Goal: Entertainment & Leisure: Browse casually

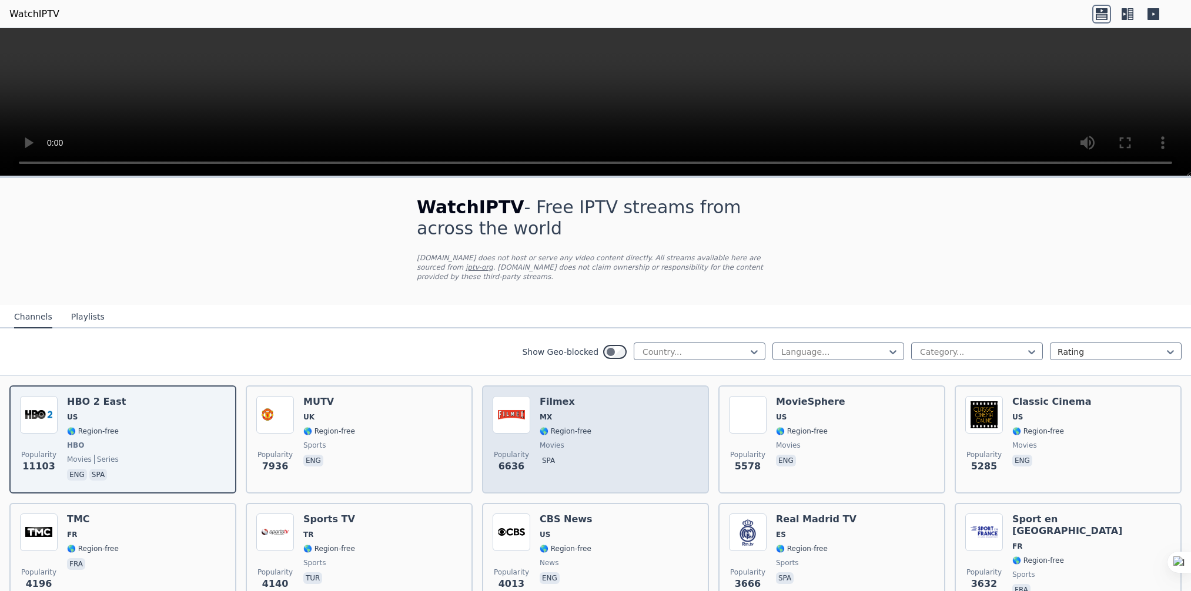
click at [555, 427] on span "🌎 Region-free" at bounding box center [566, 431] width 52 height 9
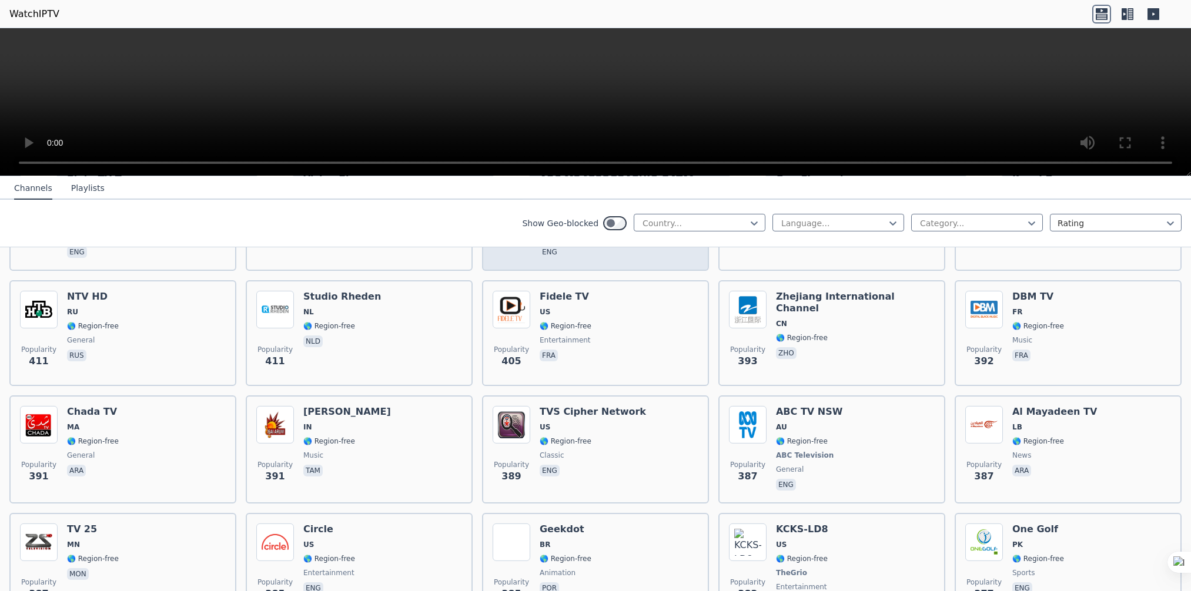
scroll to position [5646, 0]
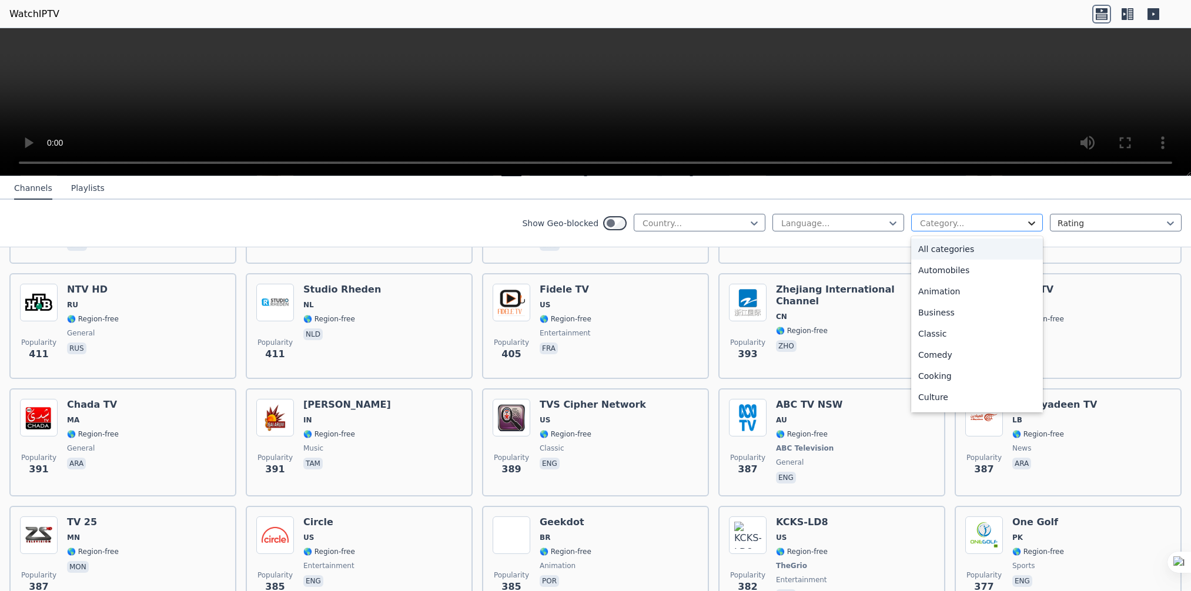
click at [1028, 223] on icon at bounding box center [1031, 224] width 7 height 4
click at [956, 276] on div "Automobiles" at bounding box center [977, 270] width 132 height 21
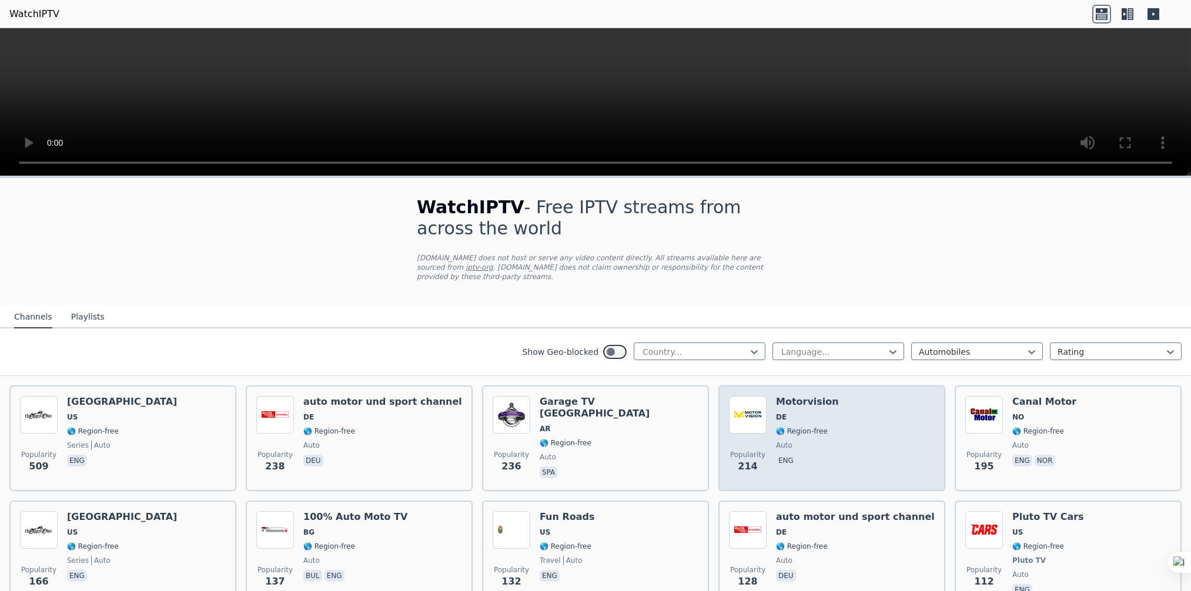
click at [791, 427] on span "🌎 Region-free" at bounding box center [802, 431] width 52 height 9
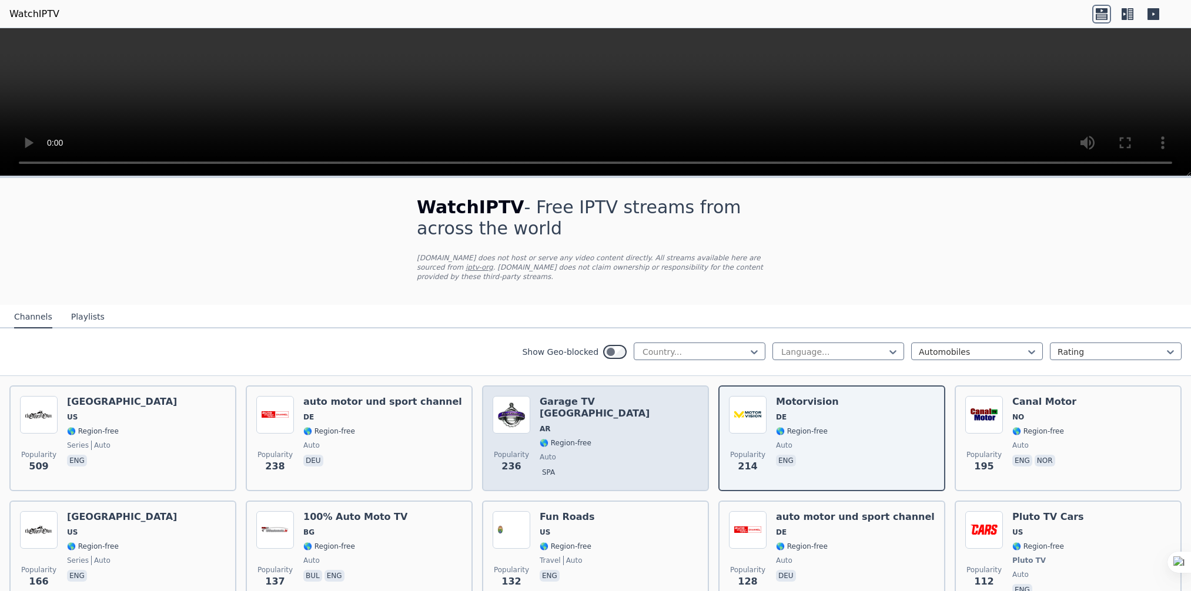
click at [604, 453] on span "auto" at bounding box center [619, 457] width 159 height 9
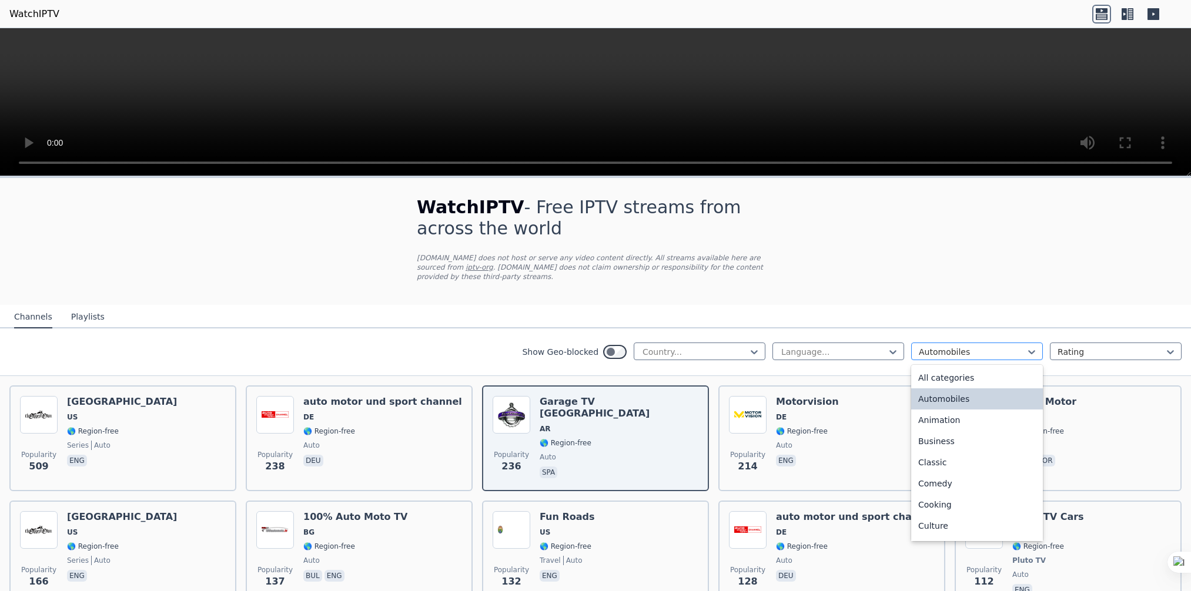
click at [970, 346] on div at bounding box center [972, 352] width 107 height 12
click at [939, 410] on div "Animation" at bounding box center [977, 420] width 132 height 21
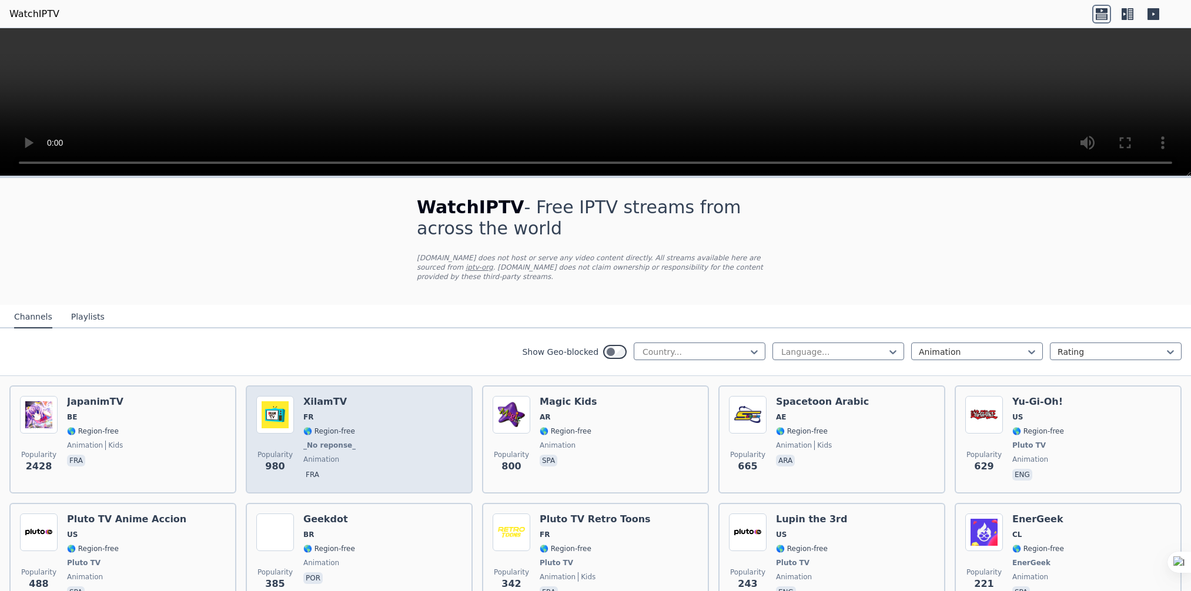
click at [369, 419] on div "Popularity 980 XilamTV FR 🌎 Region-free _No reponse_ animation fra" at bounding box center [359, 439] width 206 height 87
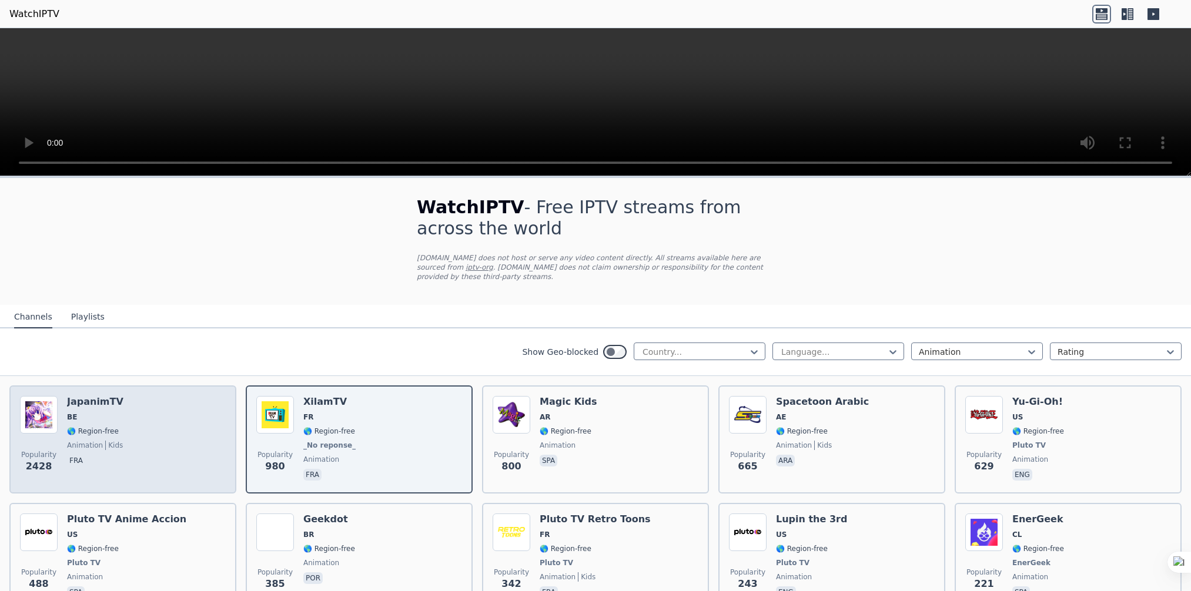
click at [141, 421] on div "Popularity 2428 JapanimTV BE 🌎 Region-free animation kids fra" at bounding box center [123, 439] width 206 height 87
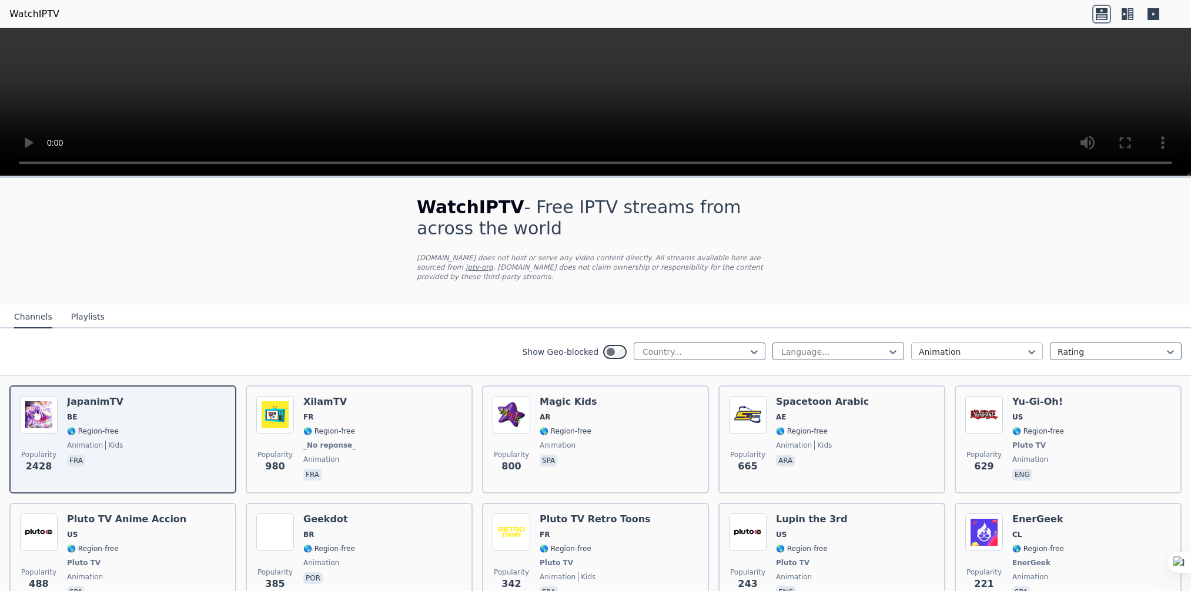
click at [1005, 346] on div at bounding box center [972, 352] width 107 height 12
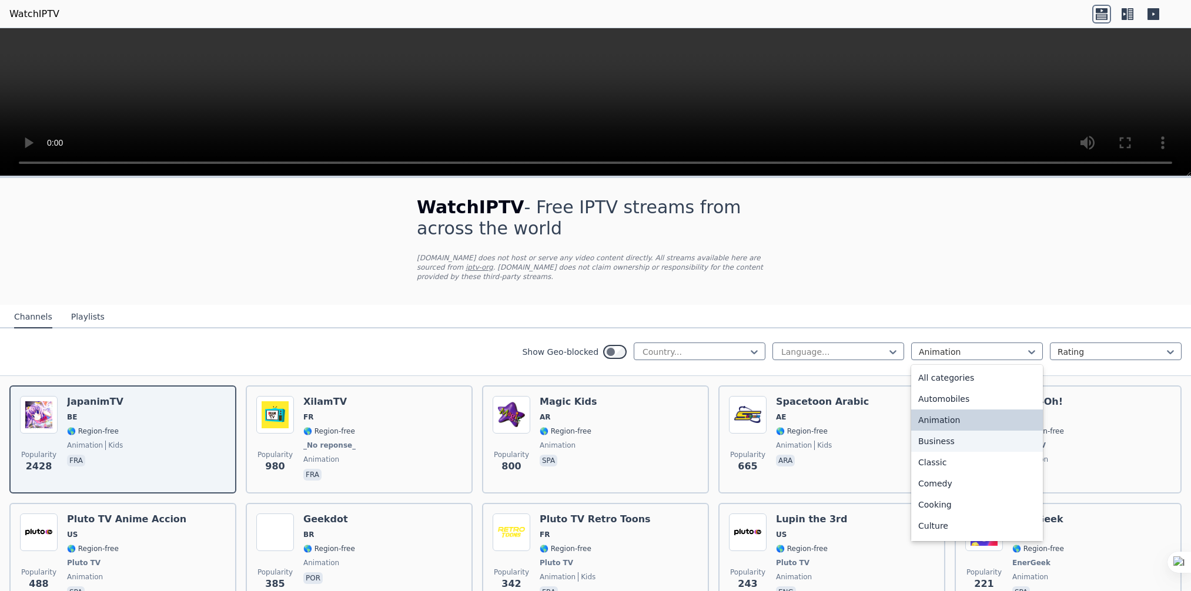
scroll to position [59, 0]
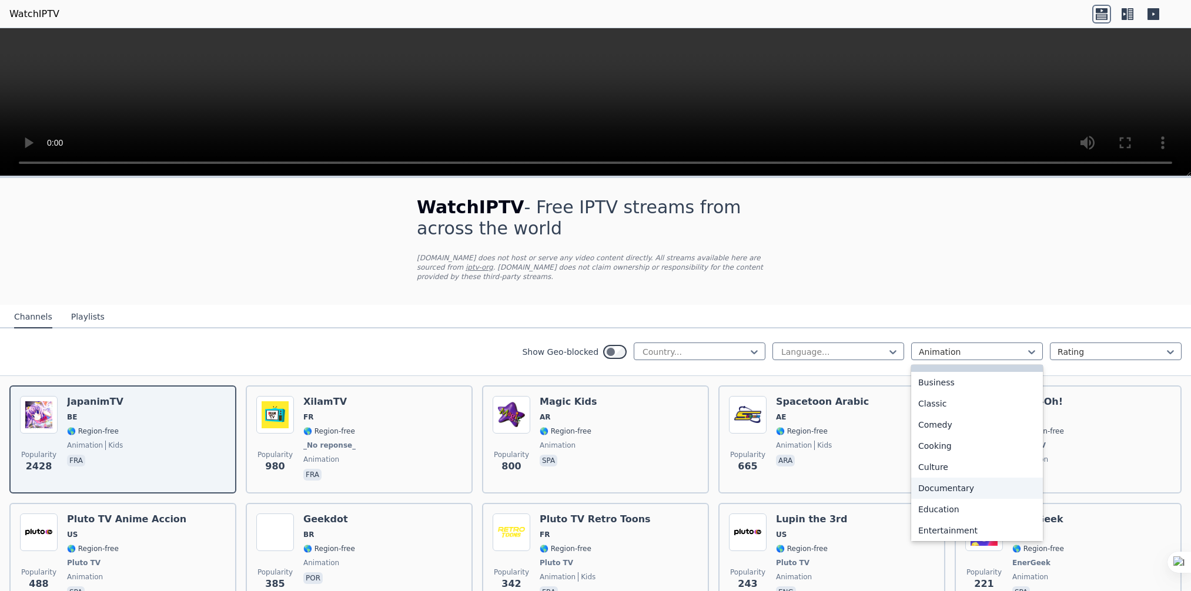
click at [949, 478] on div "Documentary" at bounding box center [977, 488] width 132 height 21
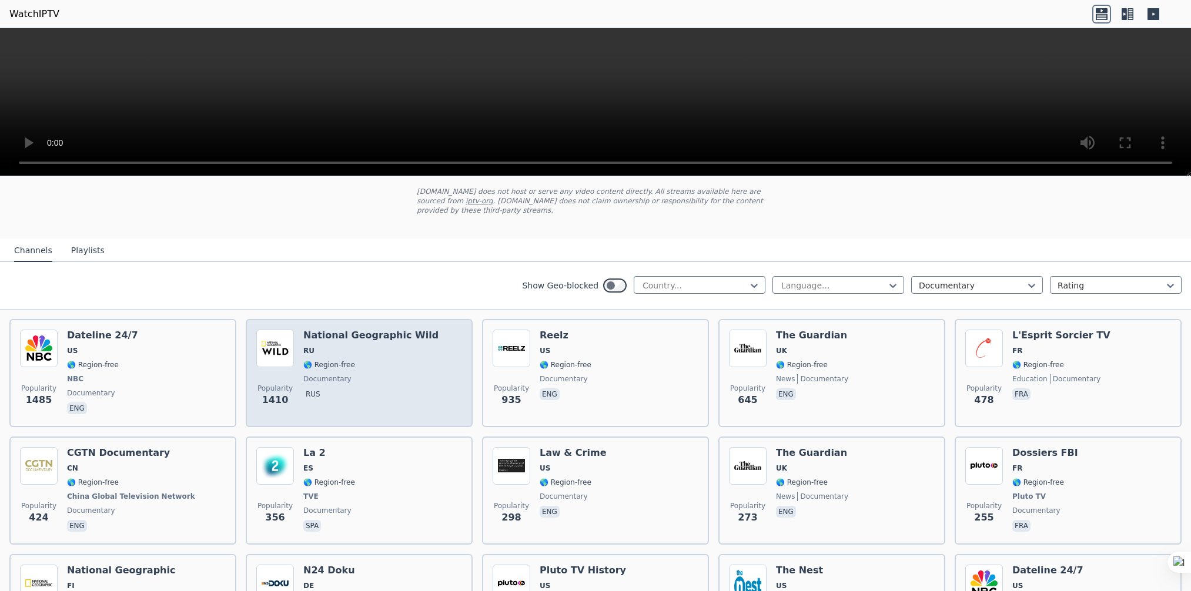
scroll to position [117, 0]
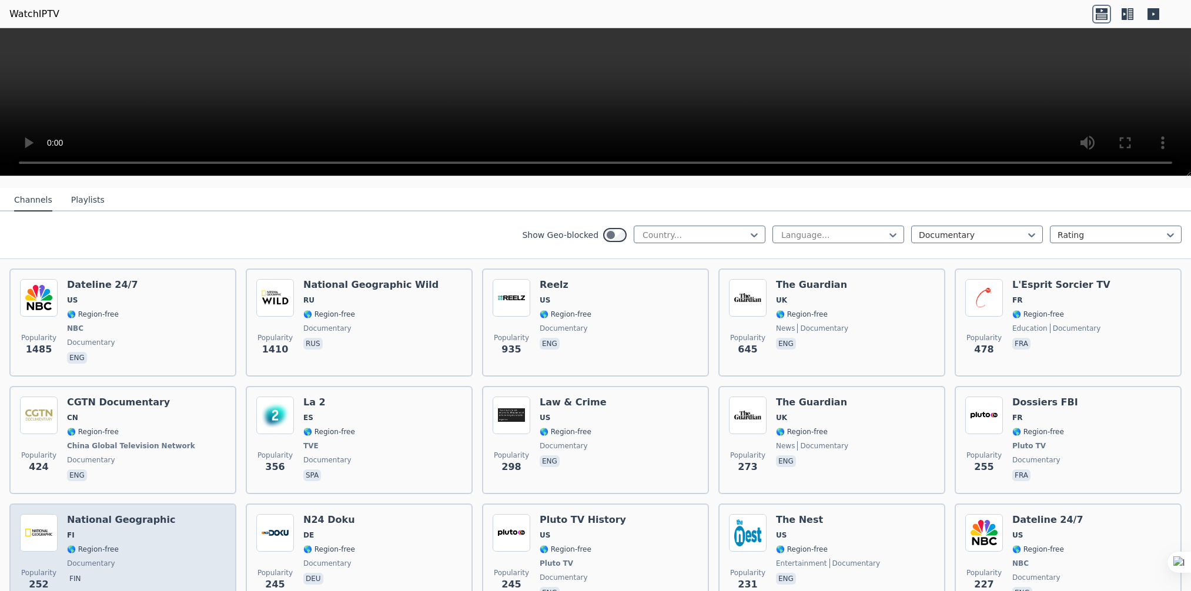
click at [166, 515] on div "Popularity 252 National Geographic FI 🌎 Region-free documentary fin" at bounding box center [123, 557] width 206 height 87
click at [99, 531] on span "FI" at bounding box center [121, 535] width 108 height 9
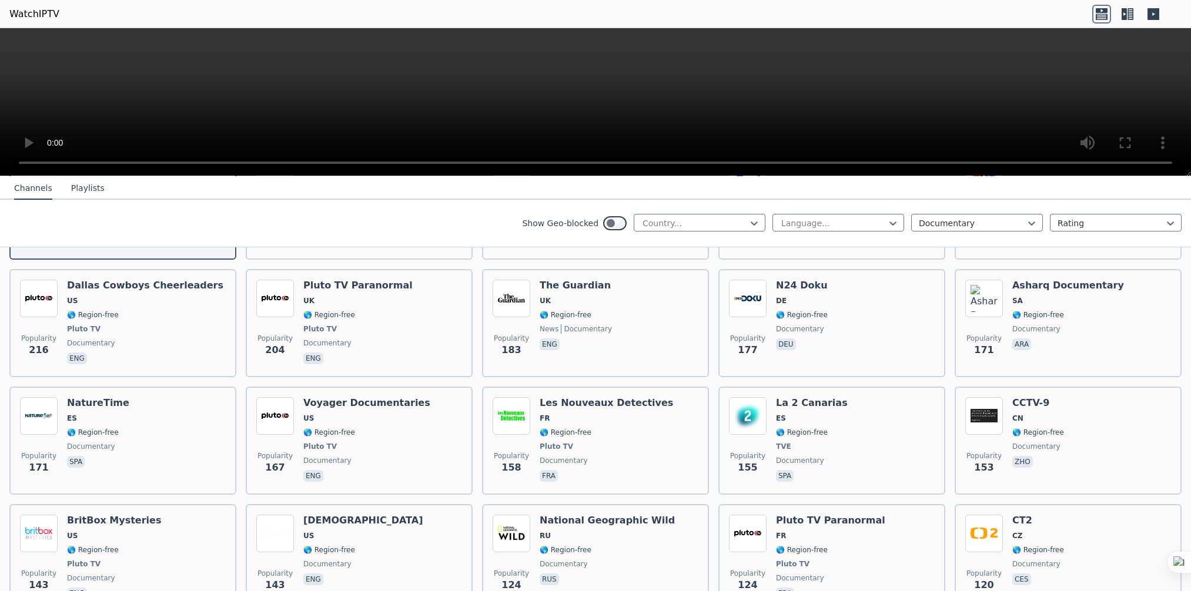
scroll to position [470, 0]
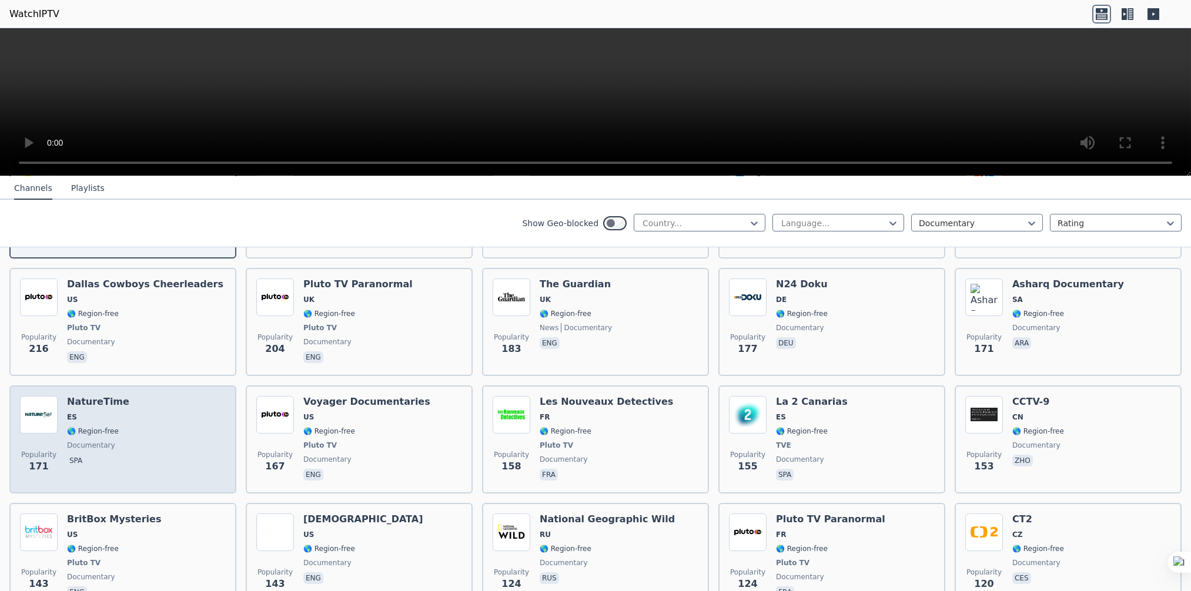
click at [178, 414] on div "Popularity 171 NatureTime ES 🌎 Region-free documentary spa" at bounding box center [123, 439] width 206 height 87
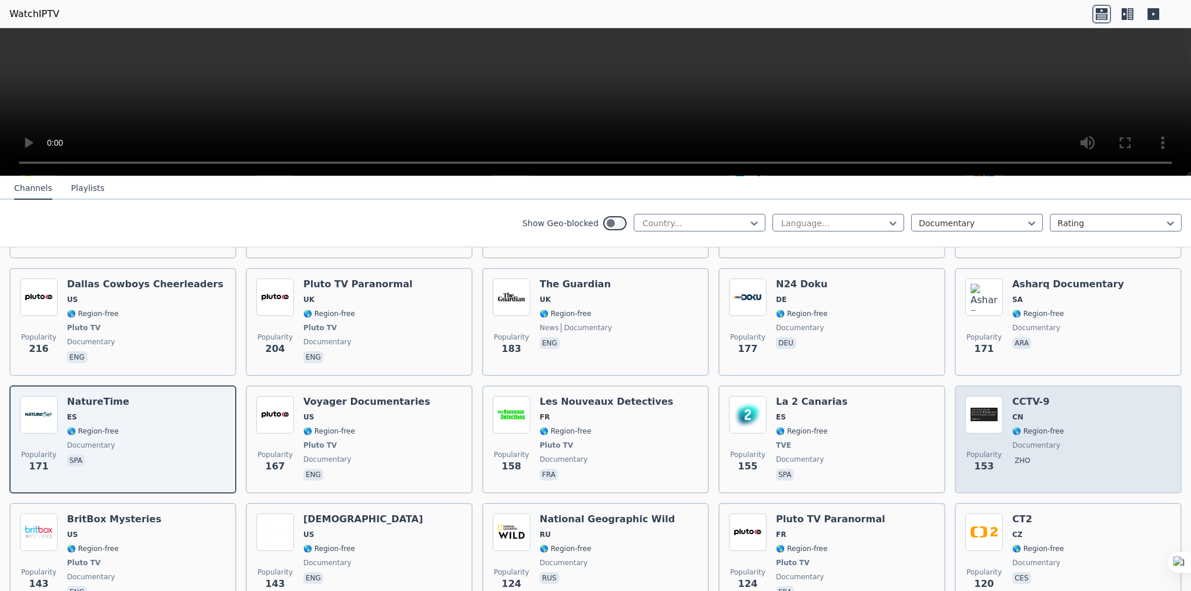
click at [1043, 409] on div "CCTV-9 CN 🌎 Region-free documentary zho" at bounding box center [1038, 439] width 52 height 87
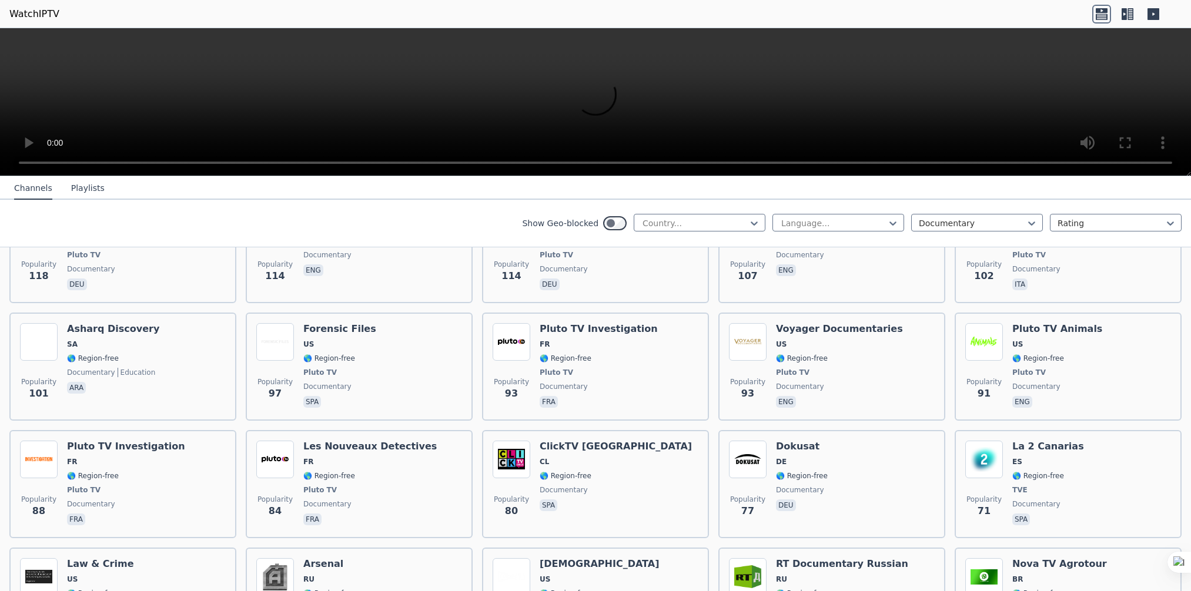
scroll to position [940, 0]
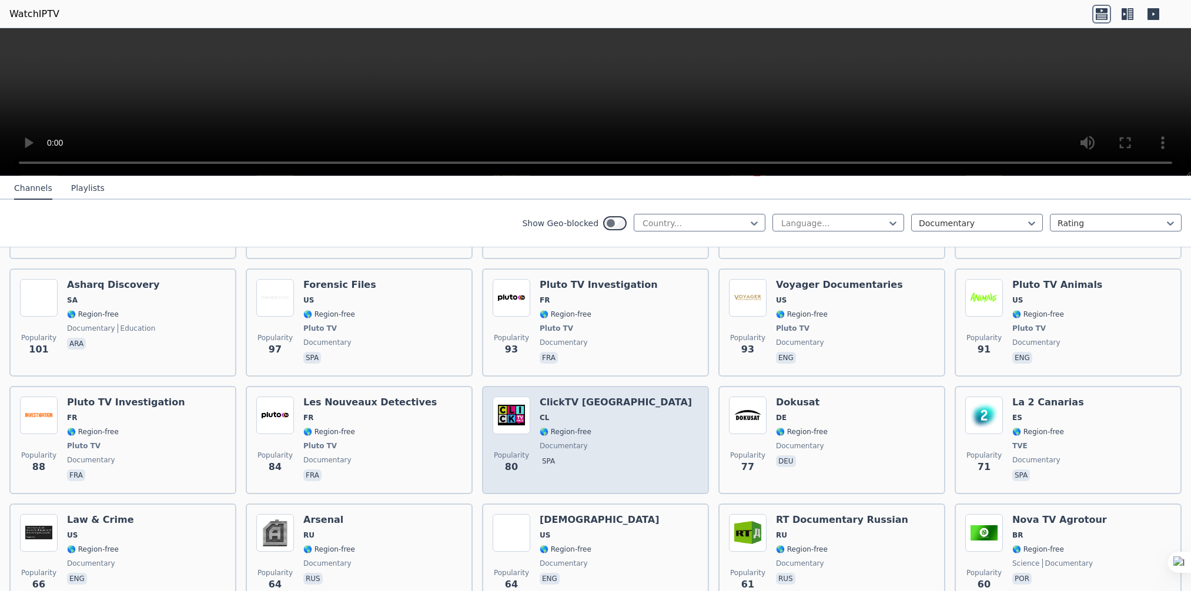
click at [584, 407] on div "ClickTV [GEOGRAPHIC_DATA] CL 🌎 Region-free documentary spa" at bounding box center [616, 440] width 152 height 87
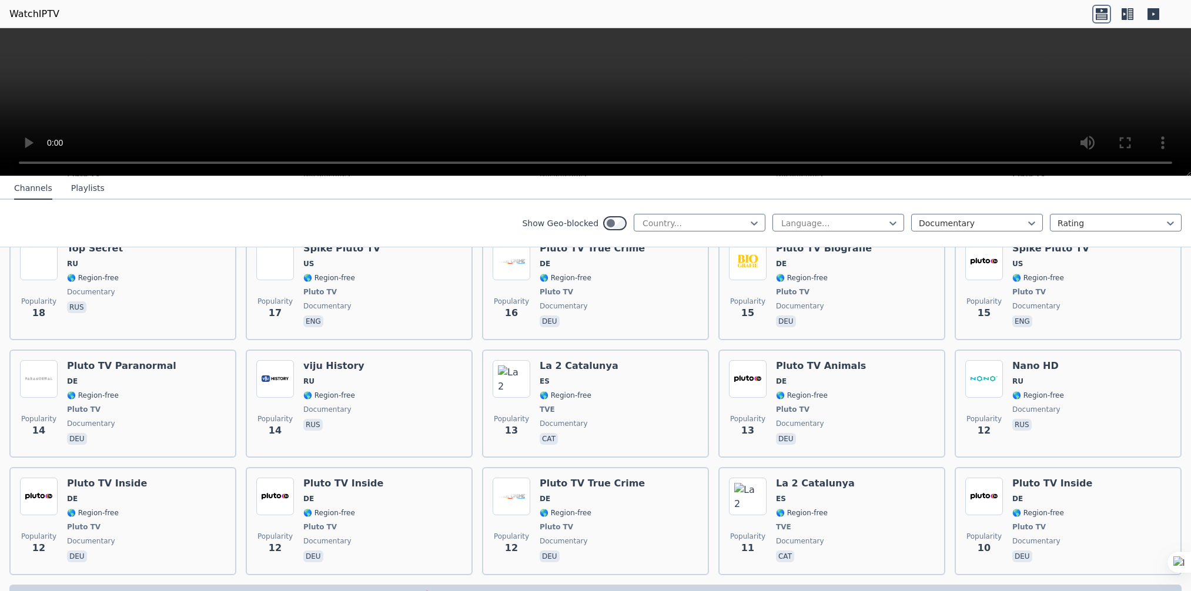
scroll to position [2630, 0]
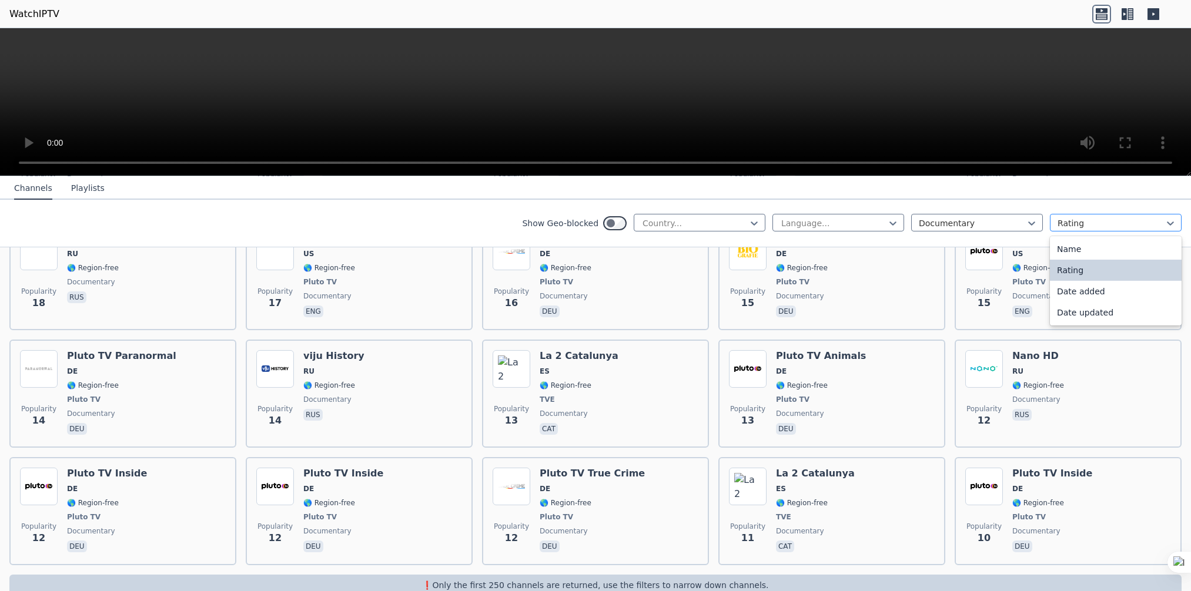
click at [1104, 230] on div "Rating" at bounding box center [1116, 223] width 132 height 18
click at [1026, 225] on icon at bounding box center [1032, 224] width 12 height 12
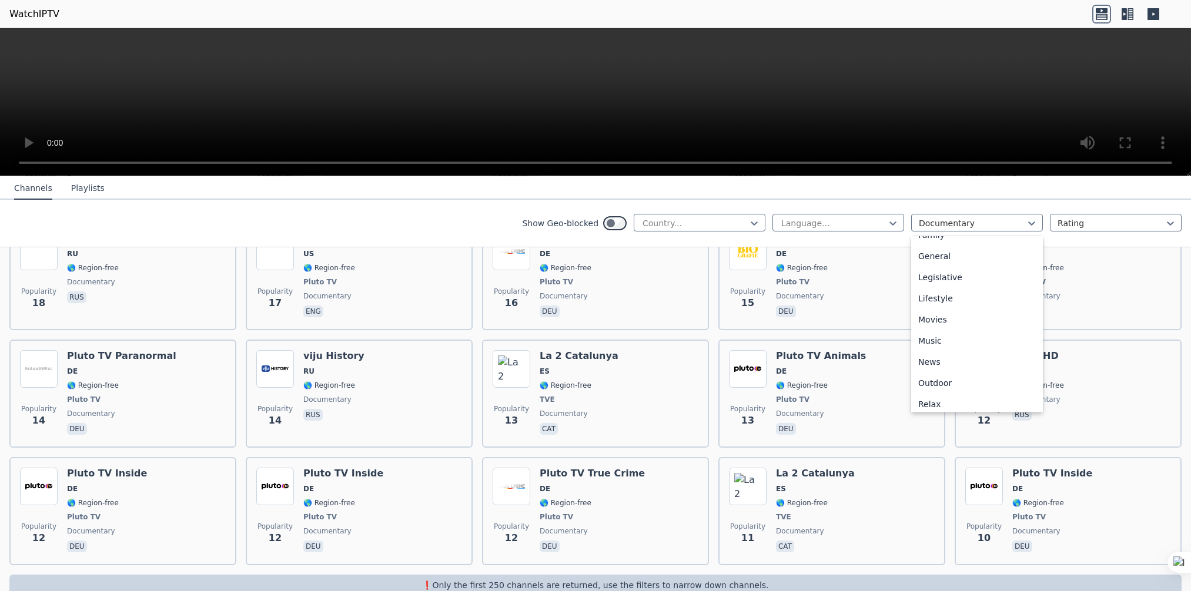
scroll to position [282, 0]
click at [961, 286] on div "Movies" at bounding box center [977, 285] width 132 height 21
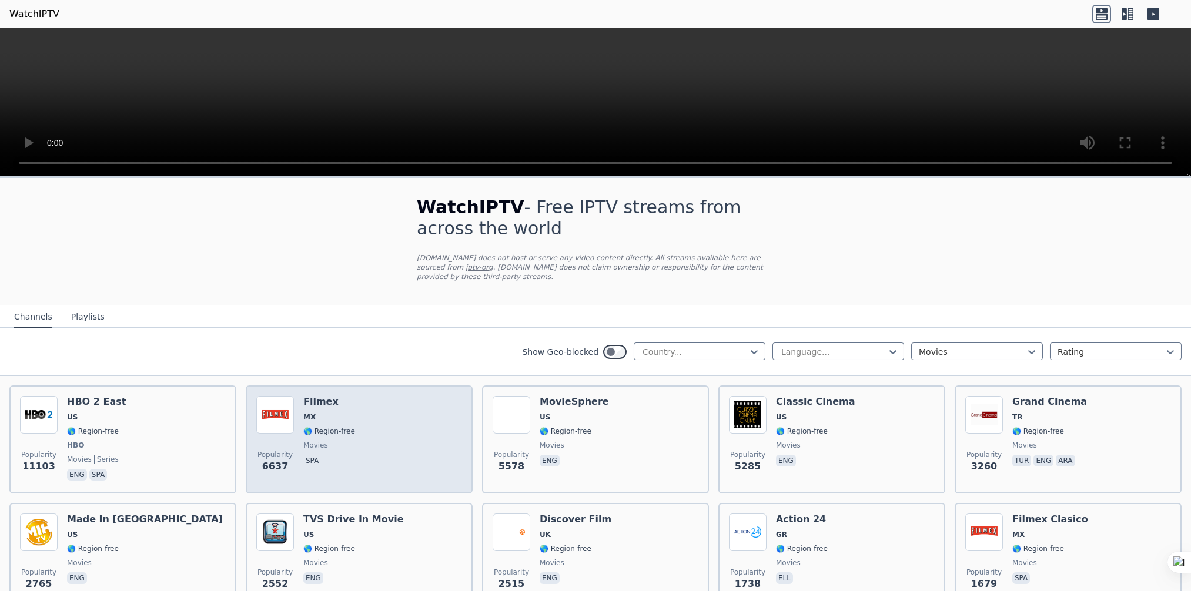
click at [342, 413] on span "MX" at bounding box center [329, 417] width 52 height 9
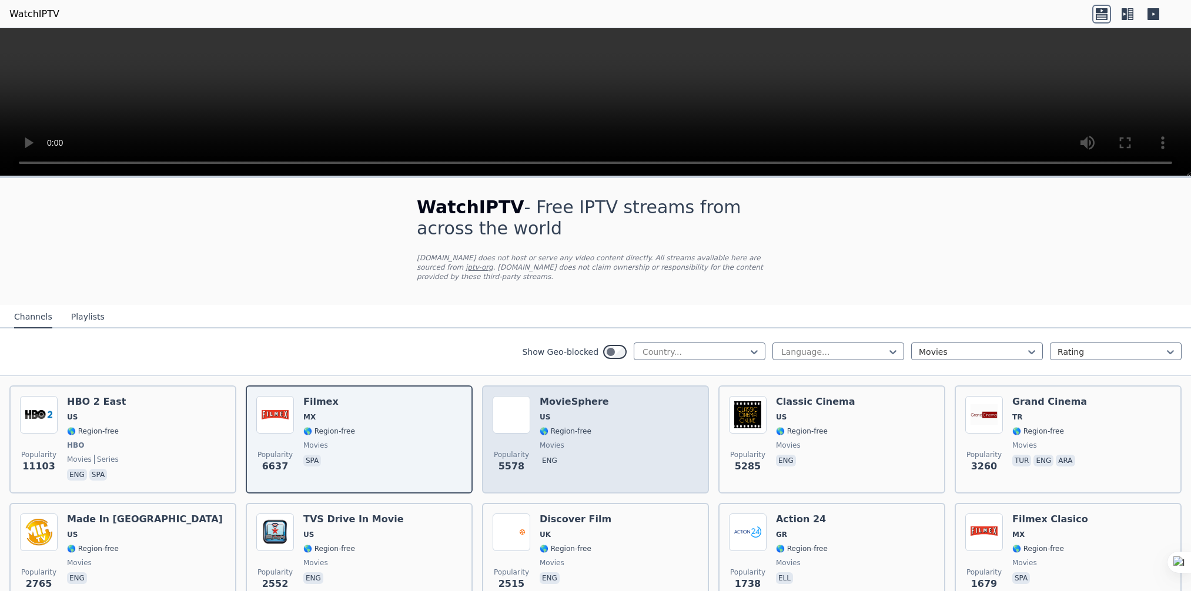
click at [600, 444] on div "Popularity 5578 MovieSphere US 🌎 Region-free movies eng" at bounding box center [596, 439] width 206 height 87
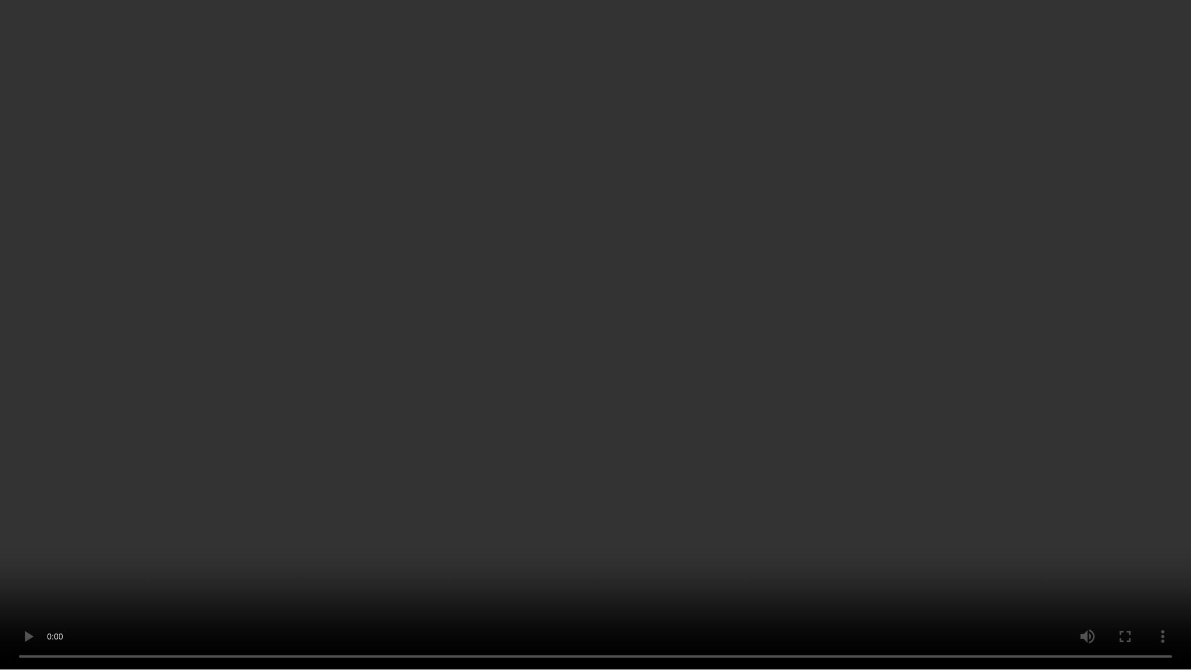
click at [1130, 199] on video at bounding box center [595, 335] width 1191 height 670
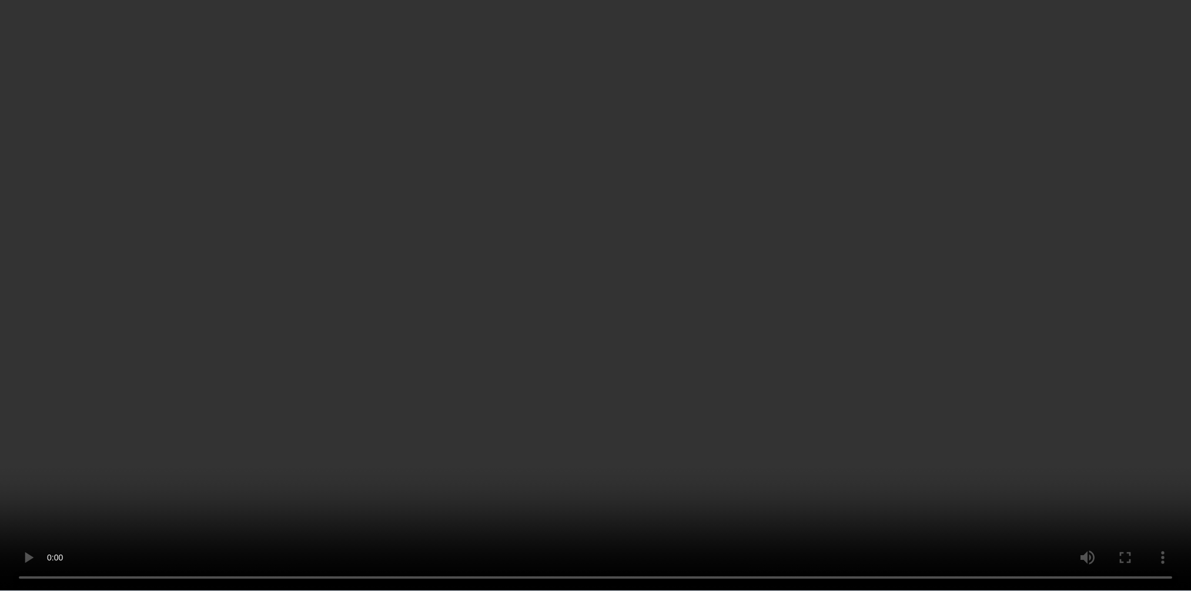
scroll to position [117, 0]
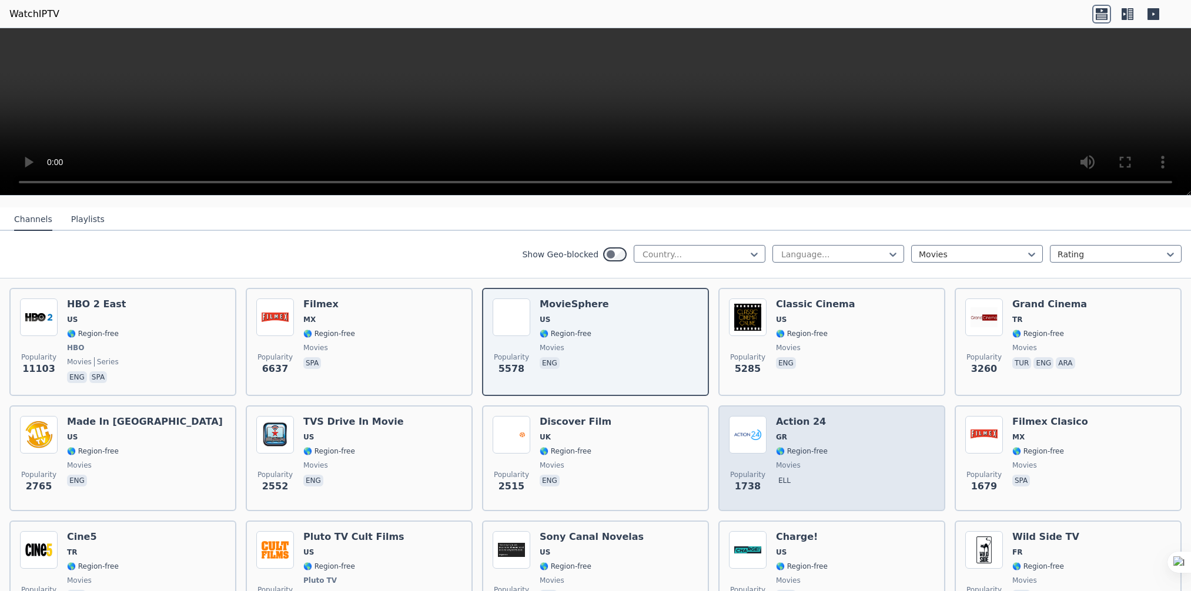
click at [811, 461] on span "movies" at bounding box center [802, 465] width 52 height 9
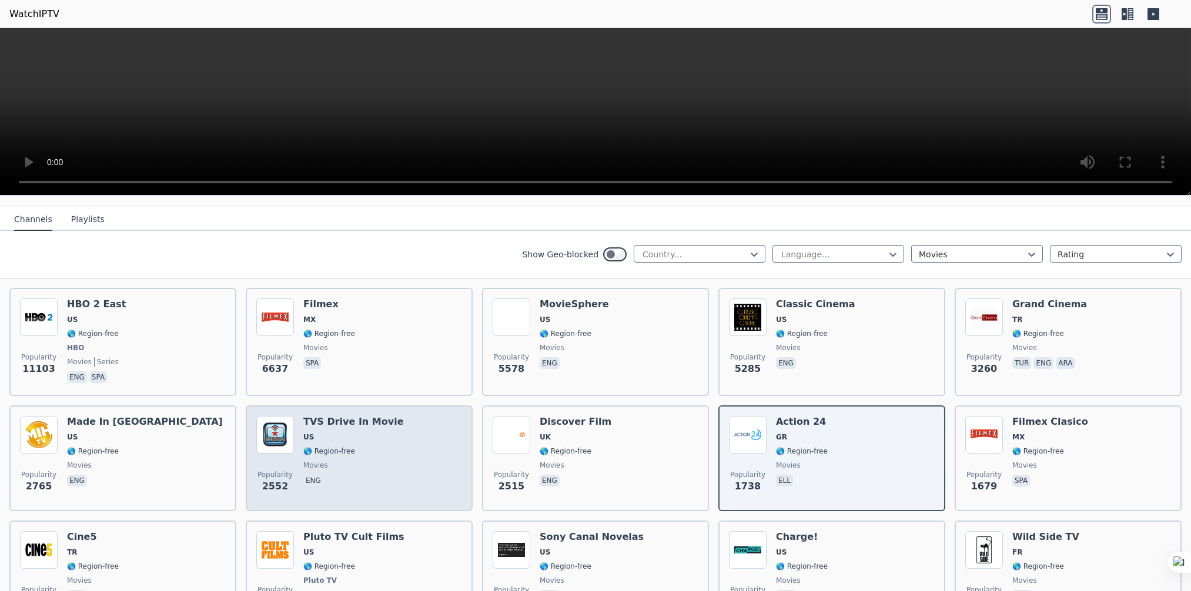
click at [341, 459] on div "TVS Drive In Movie US 🌎 Region-free movies eng" at bounding box center [353, 458] width 101 height 85
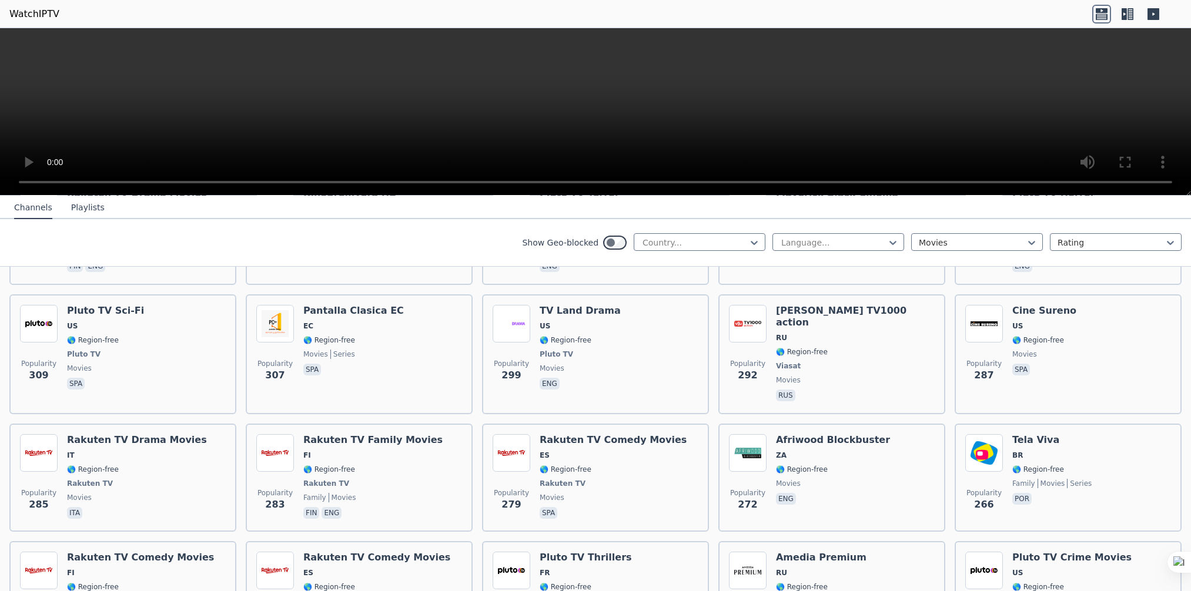
scroll to position [1234, 0]
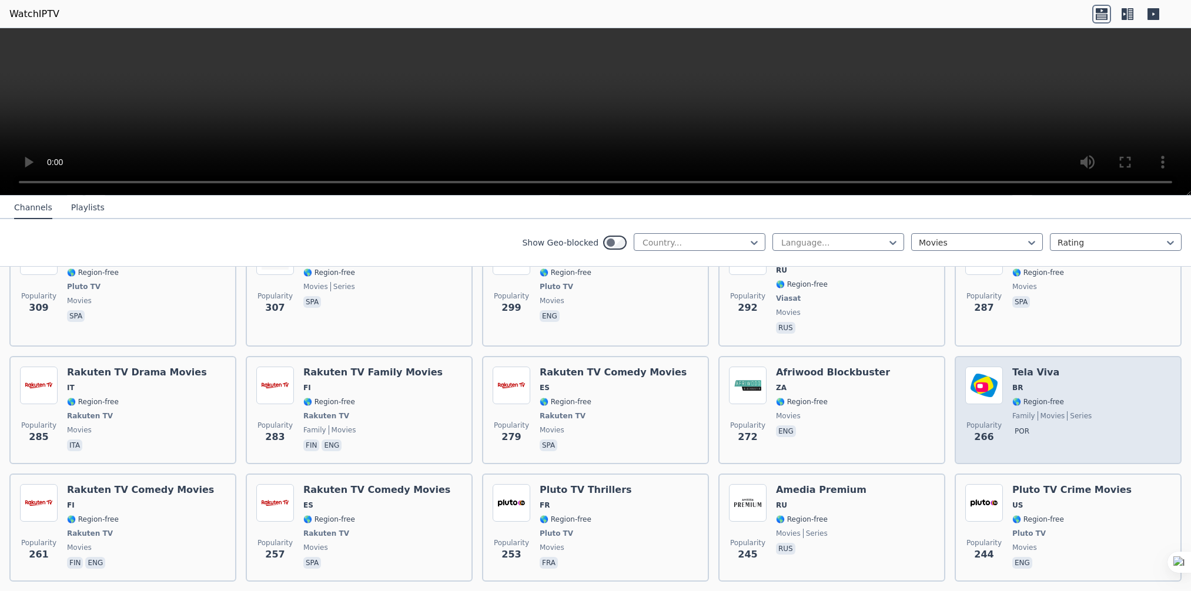
click at [1069, 368] on div "Tela Viva BR 🌎 Region-free family movies series por" at bounding box center [1051, 410] width 79 height 87
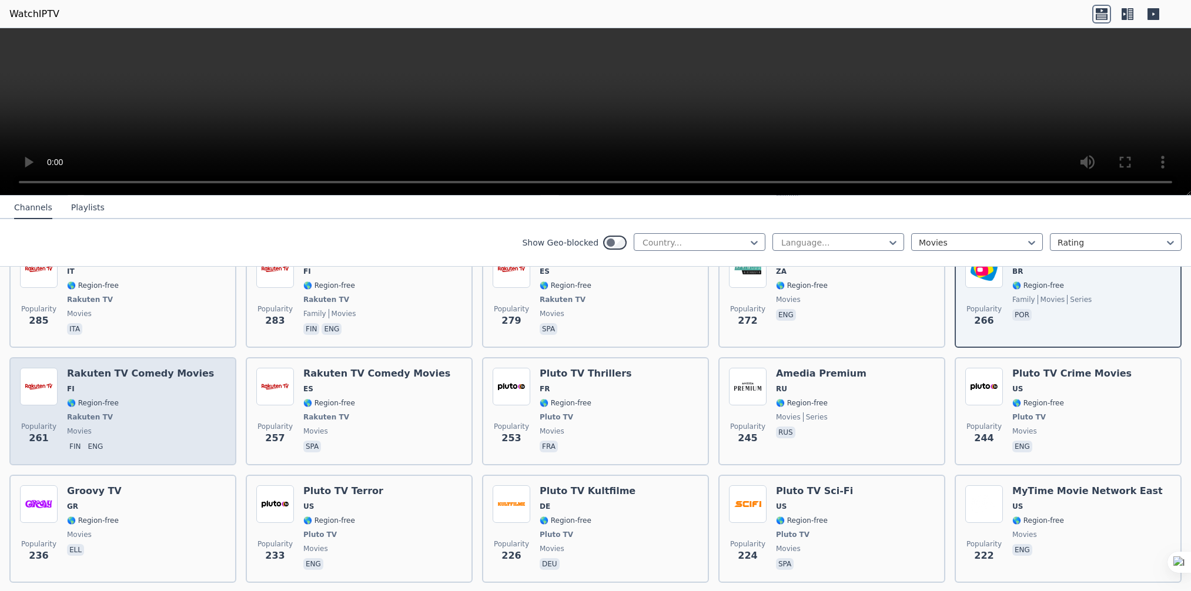
scroll to position [1352, 0]
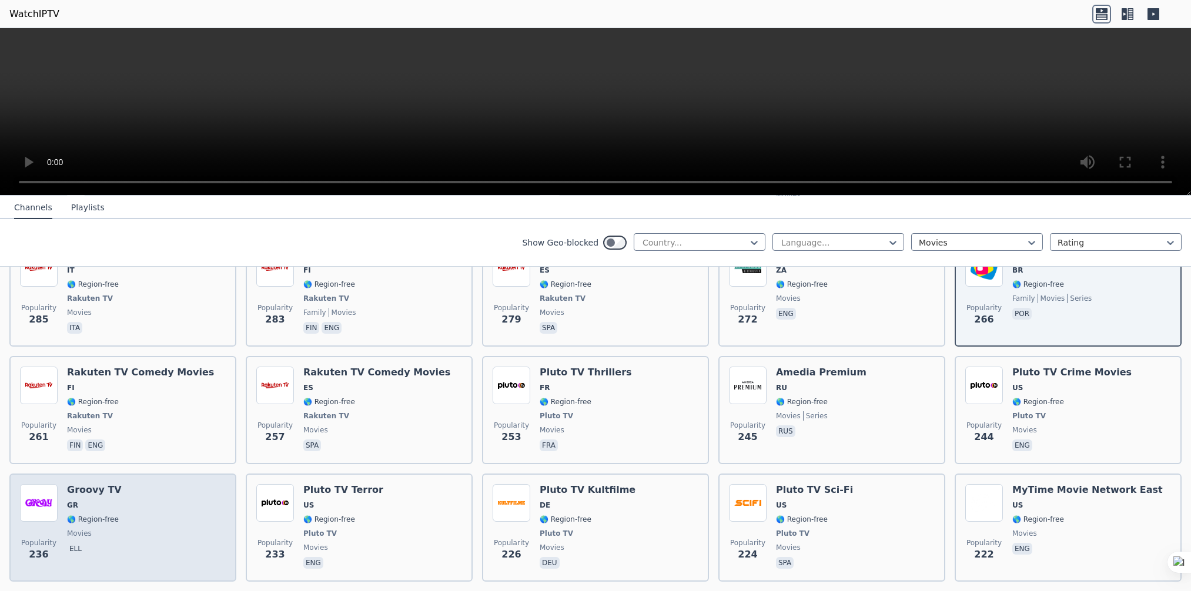
click at [100, 496] on div "Groovy TV GR 🌎 Region-free movies ell" at bounding box center [94, 527] width 55 height 87
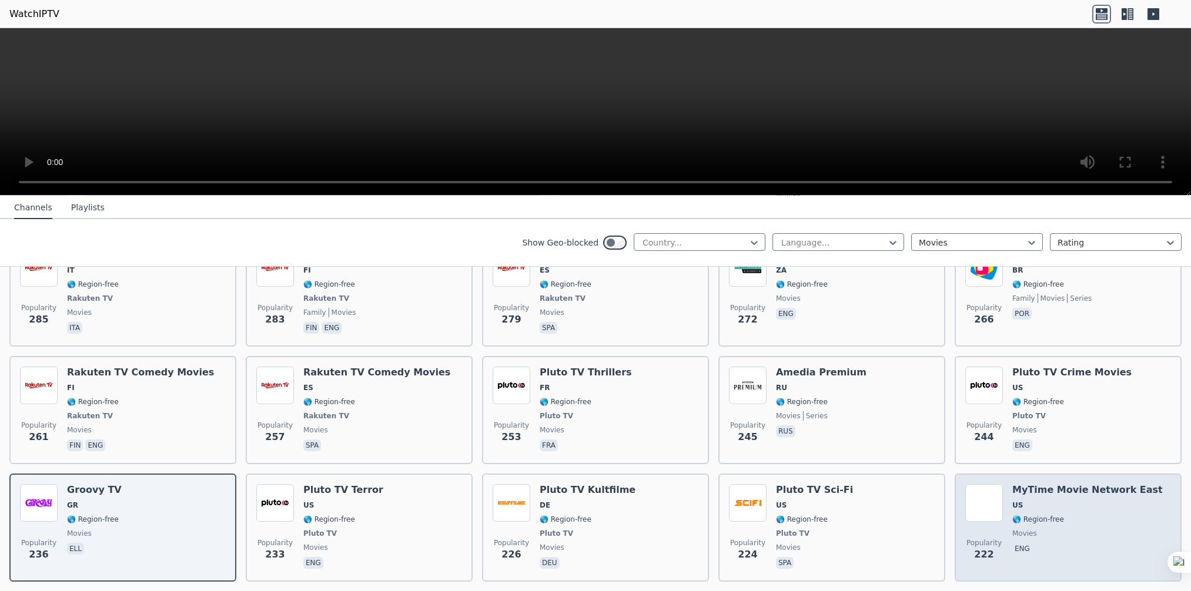
click at [1017, 515] on span "🌎 Region-free" at bounding box center [1038, 519] width 52 height 9
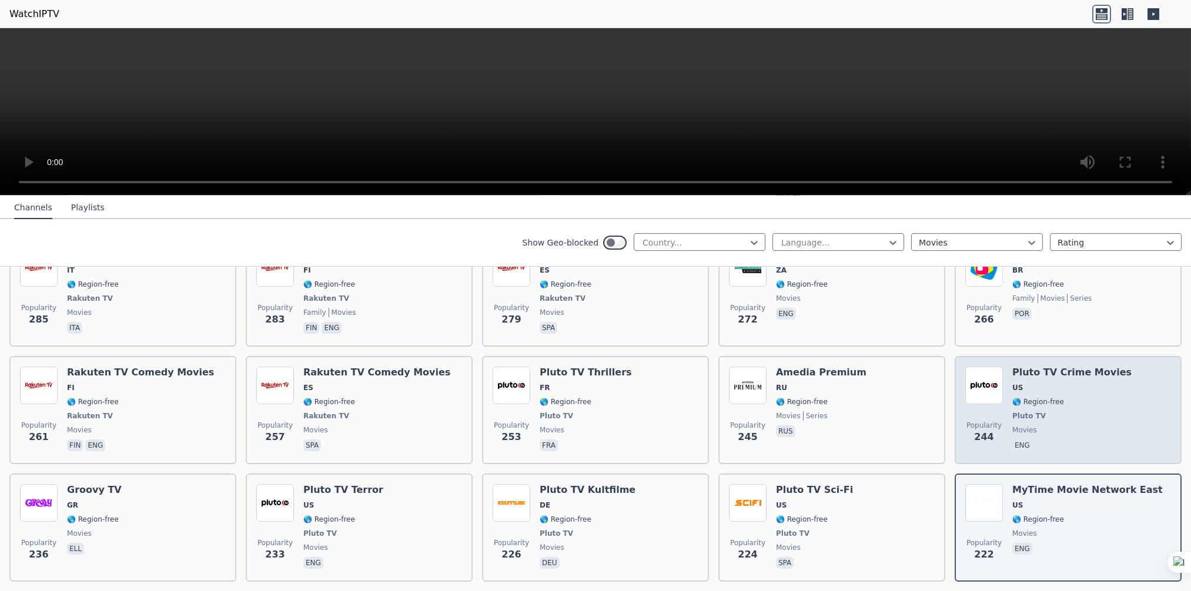
click at [1031, 426] on span "movies" at bounding box center [1071, 430] width 119 height 9
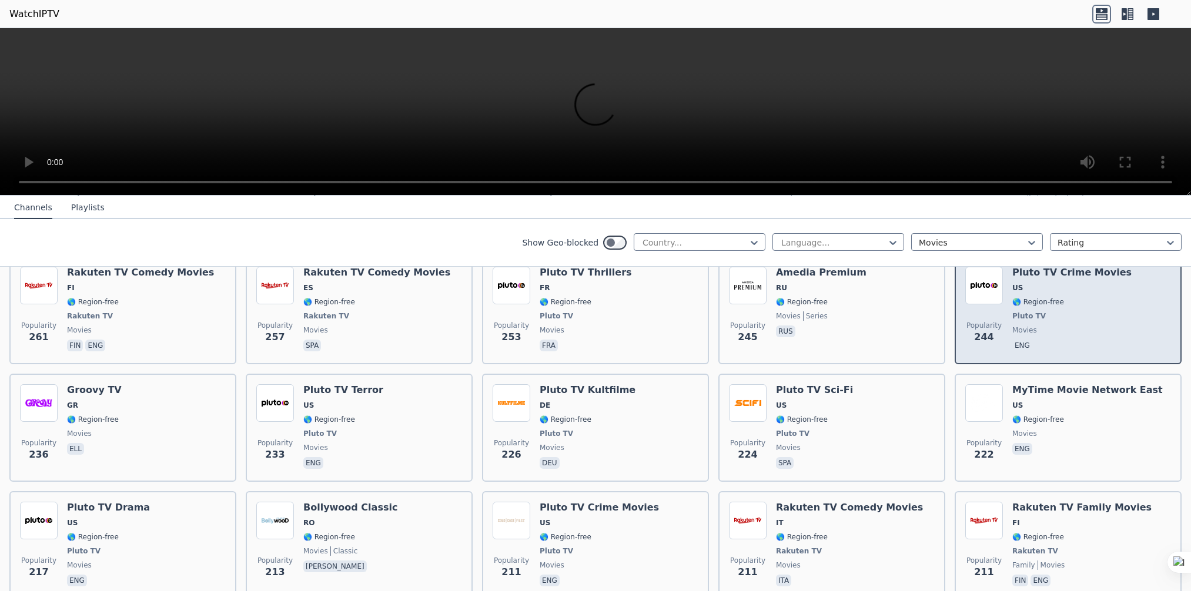
scroll to position [1587, 0]
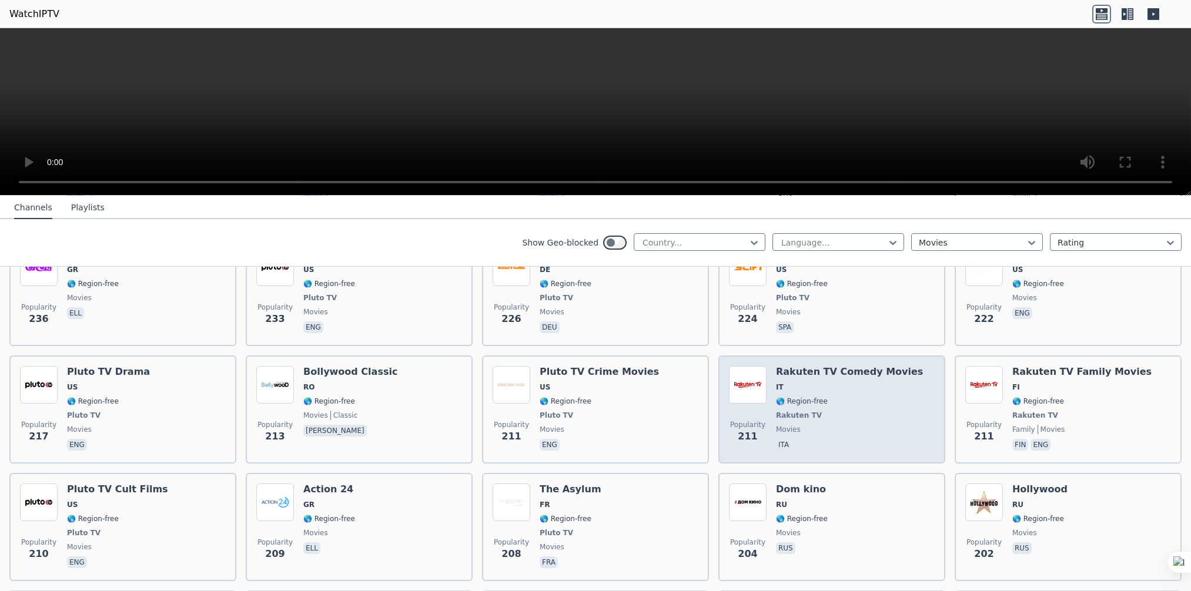
click at [835, 393] on div "Rakuten TV Comedy Movies IT 🌎 Region-free Rakuten TV movies ita" at bounding box center [849, 409] width 147 height 87
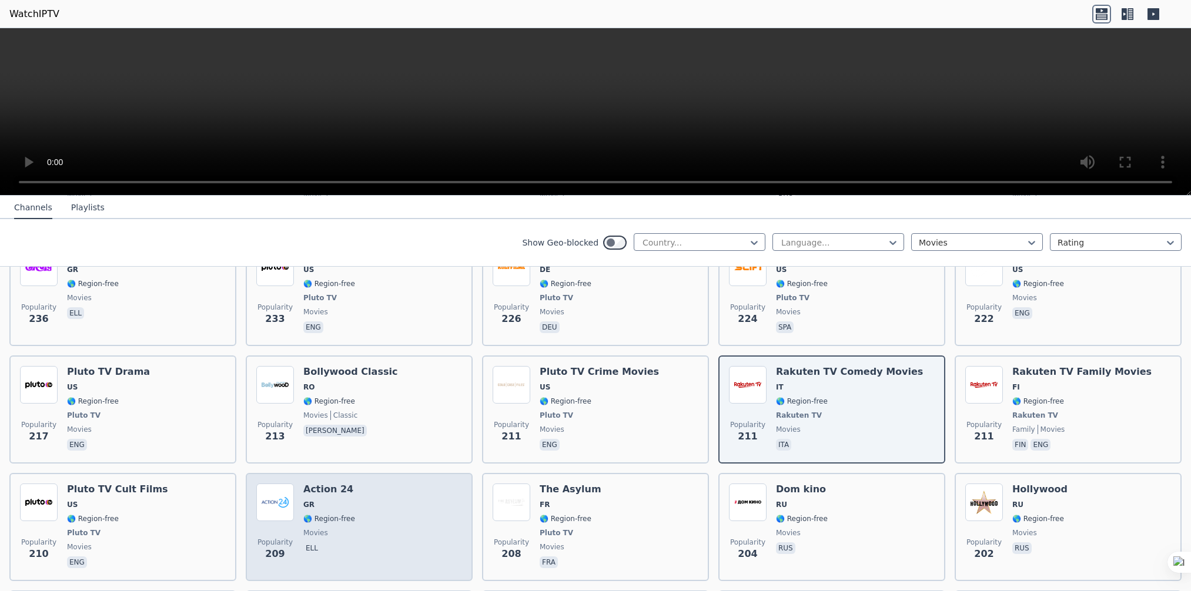
click at [359, 509] on div "Popularity 209 Action 24 GR 🌎 Region-free movies ell" at bounding box center [359, 527] width 206 height 87
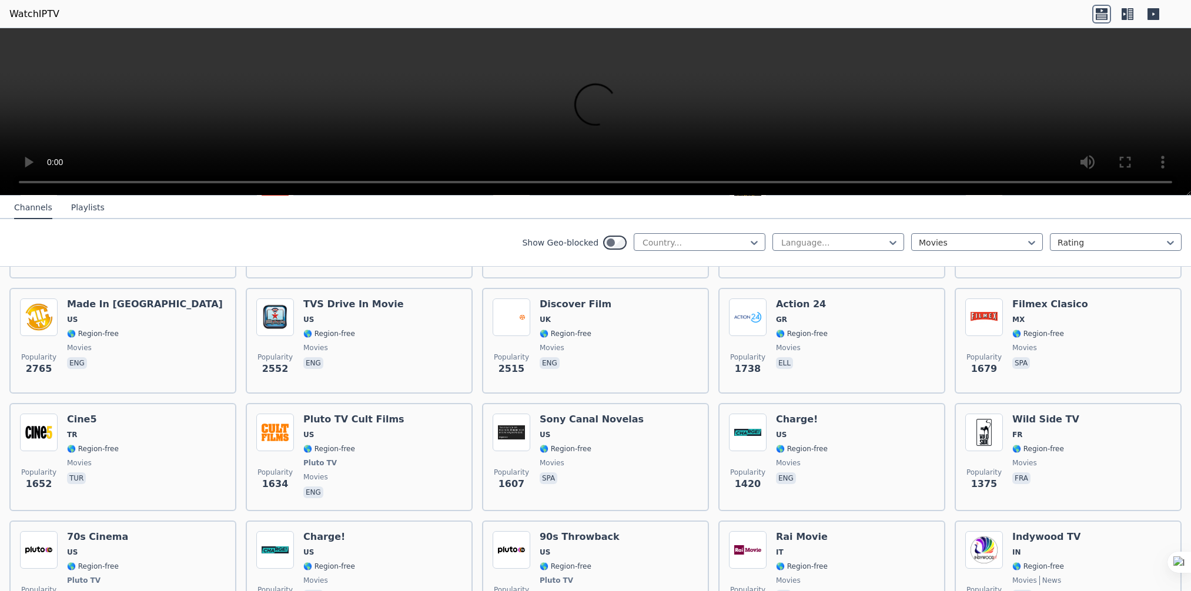
scroll to position [0, 0]
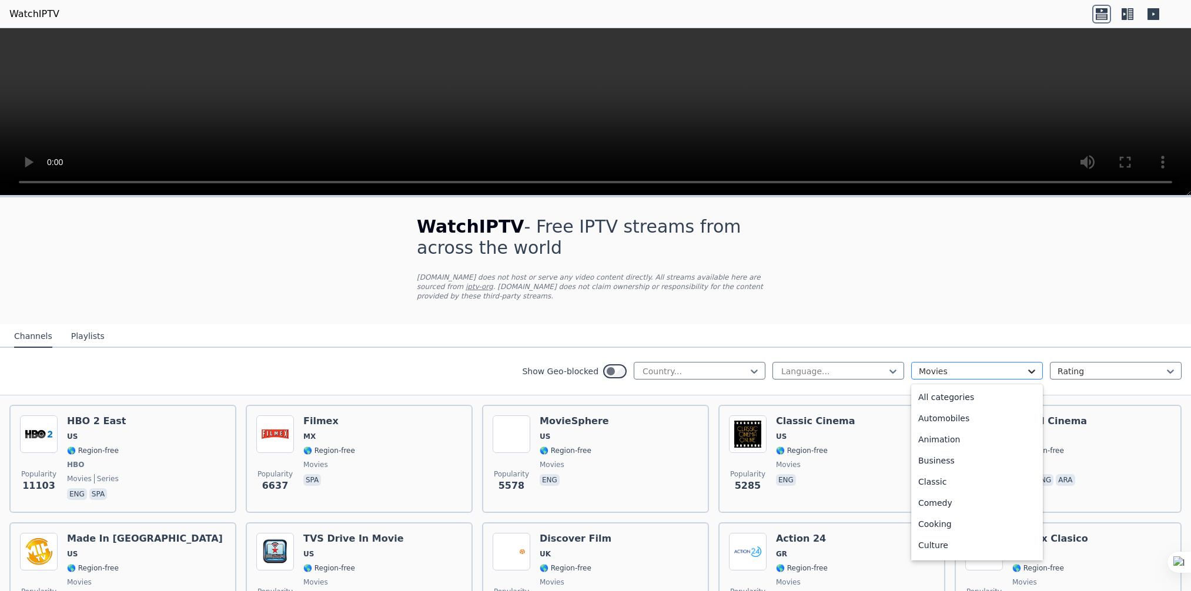
click at [1028, 370] on icon at bounding box center [1031, 372] width 7 height 4
click at [934, 453] on div "Science" at bounding box center [977, 463] width 132 height 21
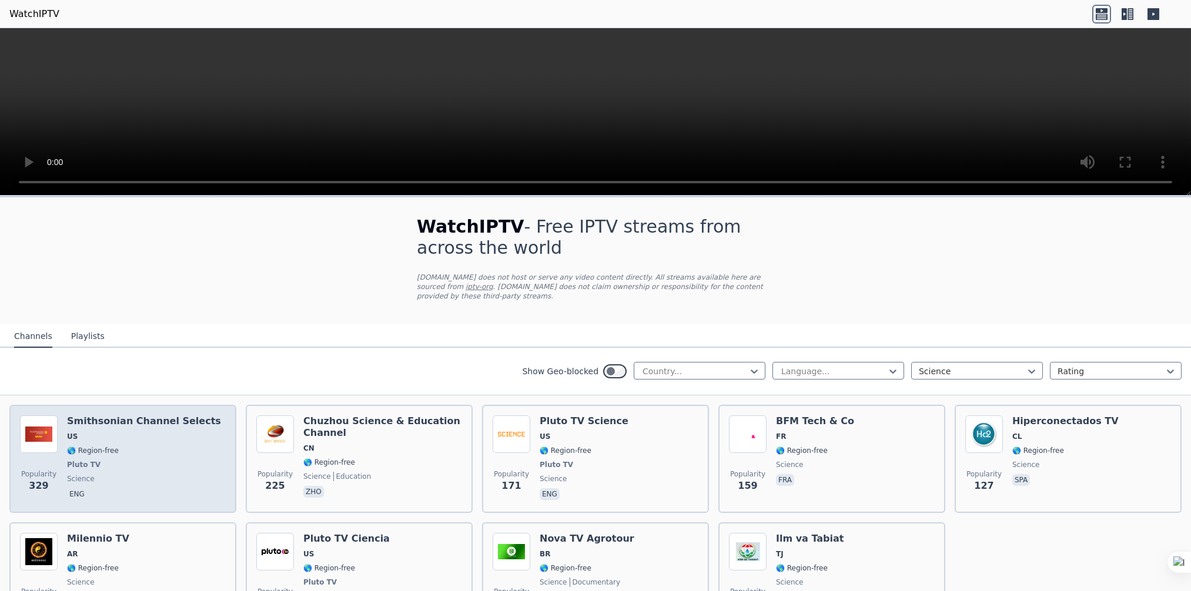
click at [126, 474] on span "science" at bounding box center [144, 478] width 154 height 9
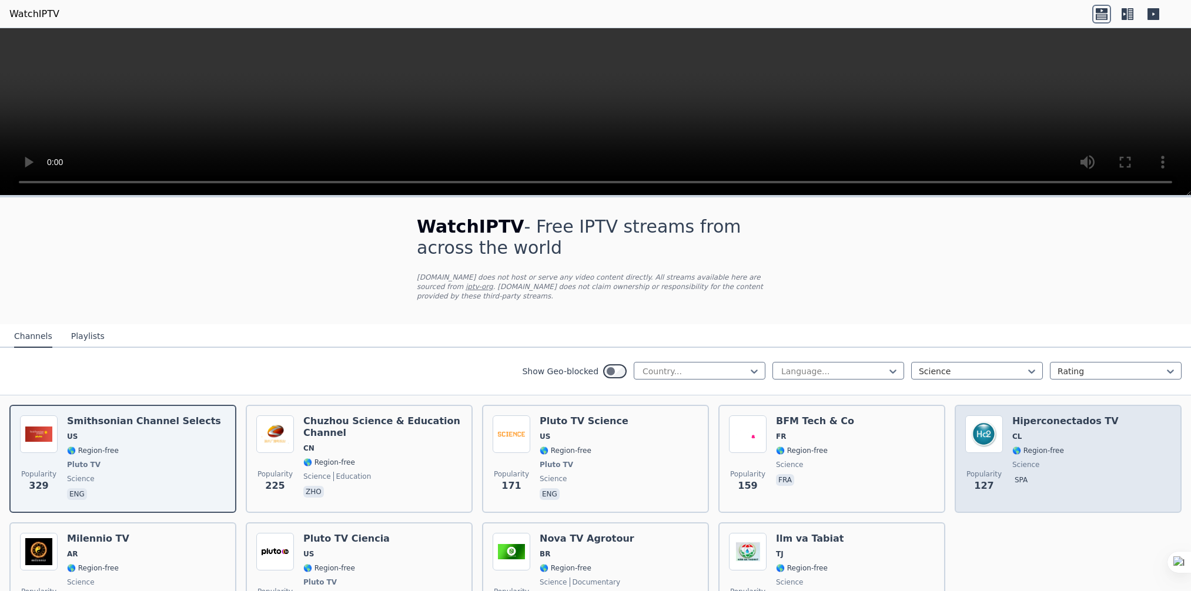
click at [1085, 432] on span "CL" at bounding box center [1065, 436] width 106 height 9
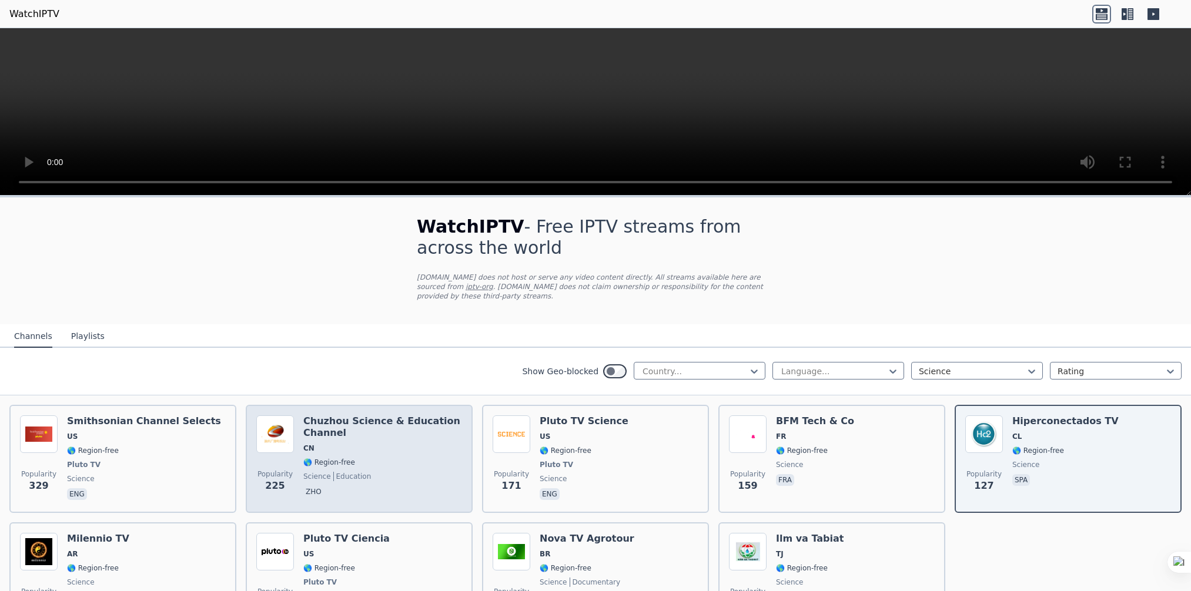
click at [380, 423] on h6 "Chuzhou Science & Education Channel" at bounding box center [382, 428] width 159 height 24
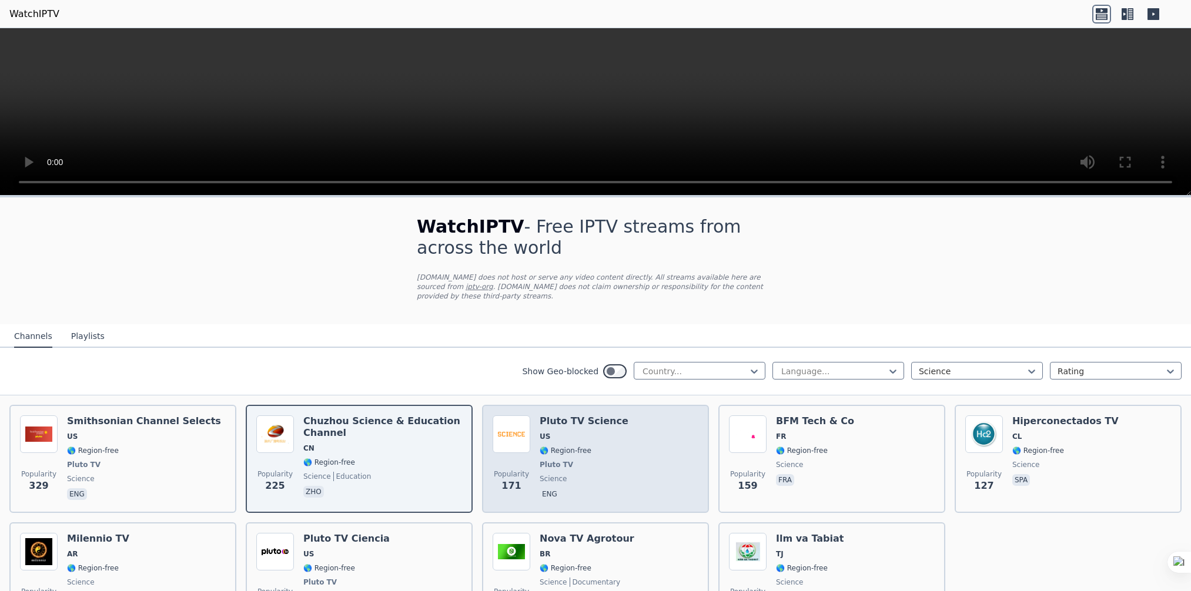
click at [577, 433] on div "Pluto TV Science US 🌎 Region-free Pluto TV science eng" at bounding box center [584, 459] width 89 height 87
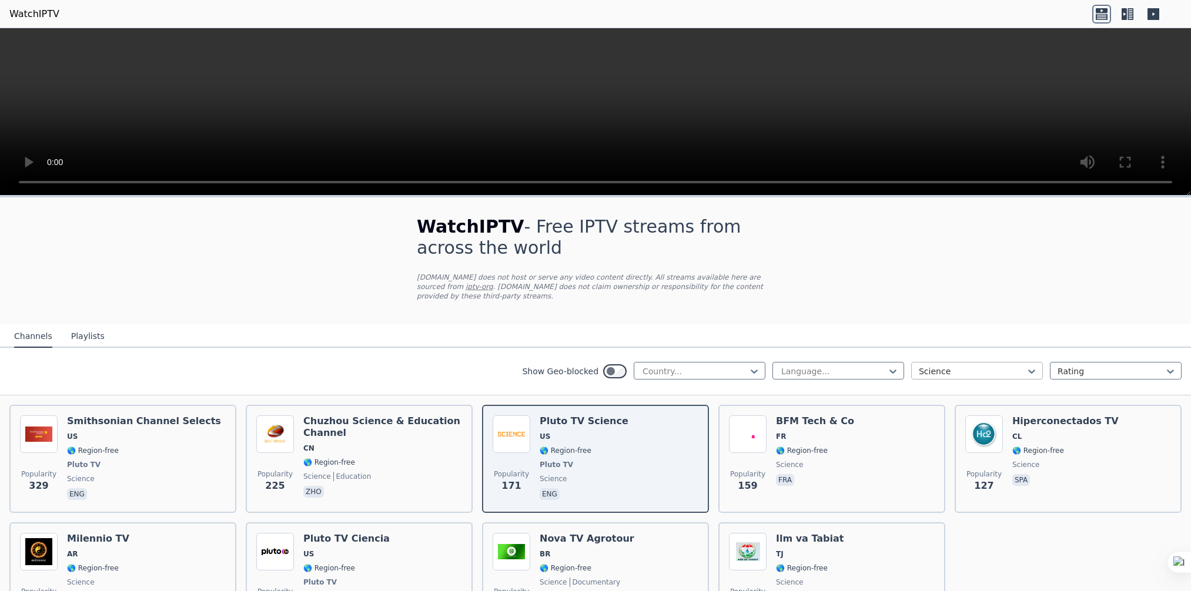
click at [1004, 366] on div at bounding box center [972, 372] width 107 height 12
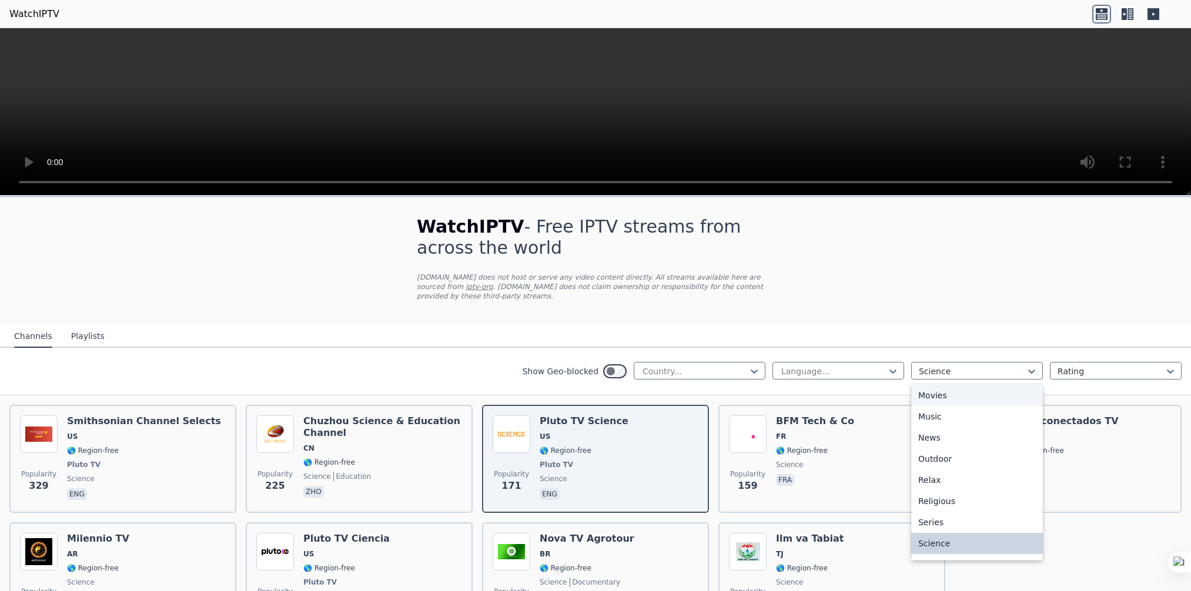
scroll to position [399, 0]
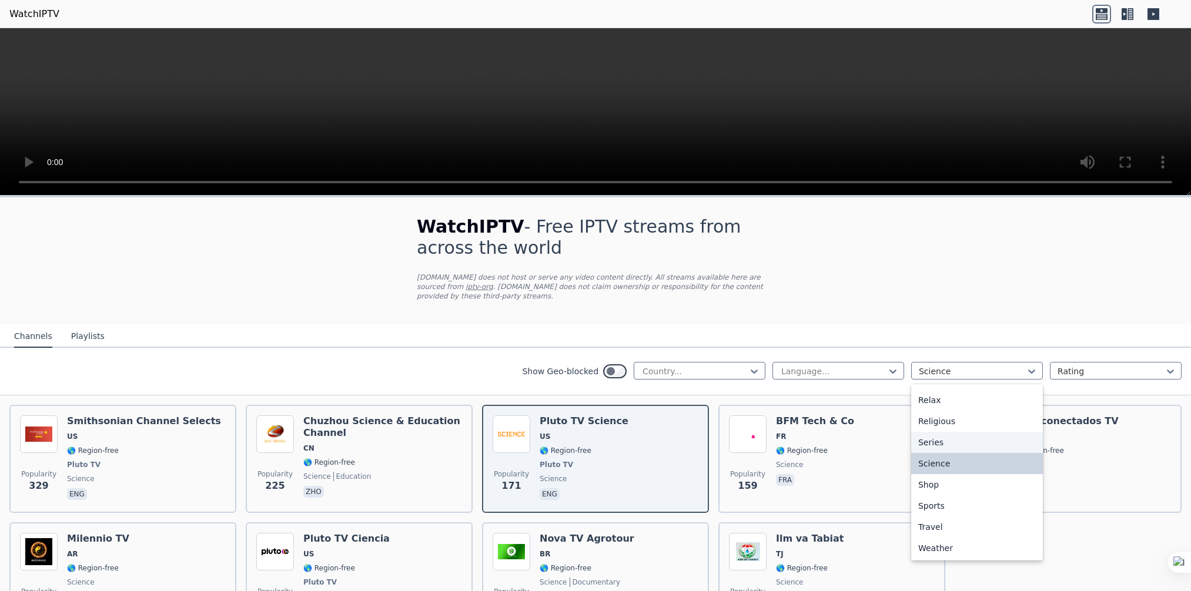
click at [941, 436] on div "Series" at bounding box center [977, 442] width 132 height 21
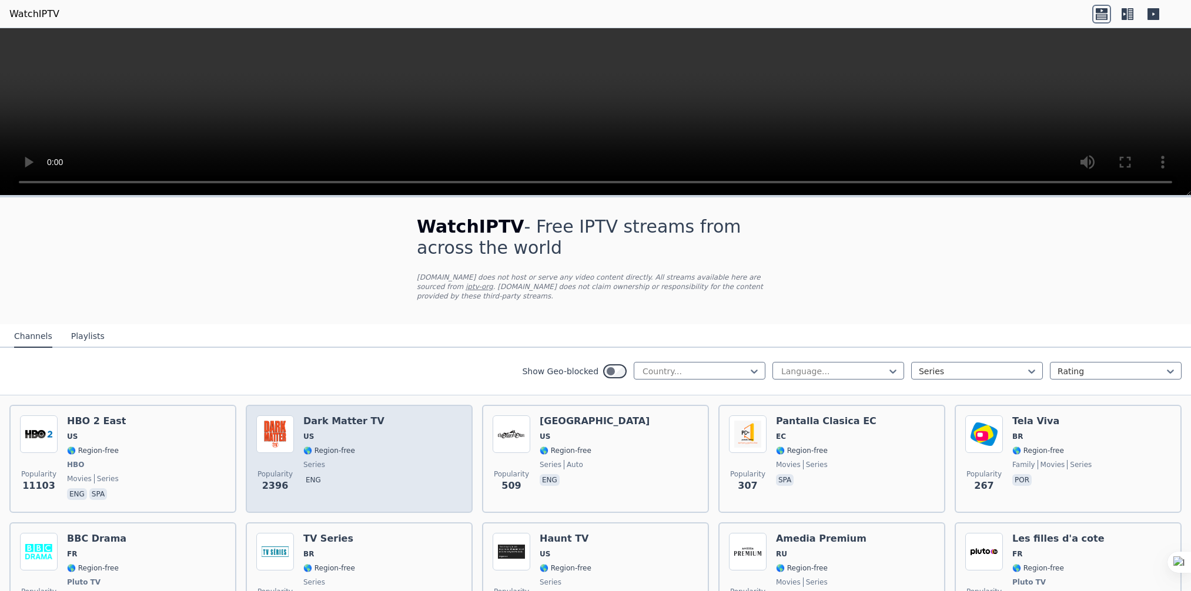
click at [323, 447] on div "Dark Matter TV US 🌎 Region-free series eng" at bounding box center [343, 459] width 81 height 87
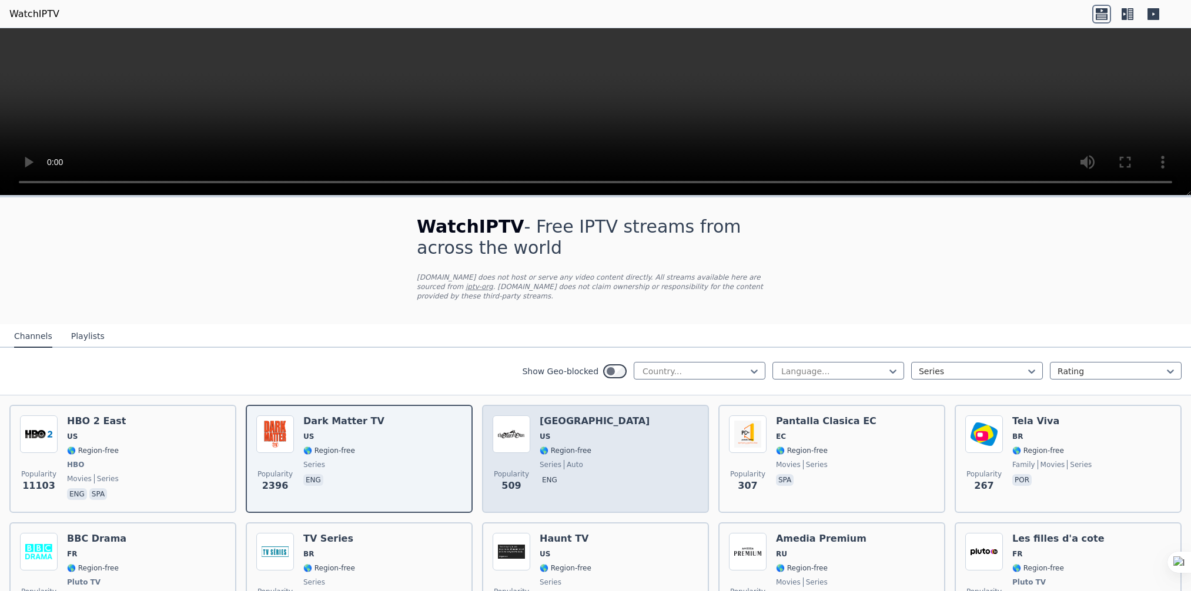
click at [597, 477] on div "Popularity 509 [GEOGRAPHIC_DATA] [GEOGRAPHIC_DATA] 🌎 Region-free series auto eng" at bounding box center [596, 459] width 206 height 87
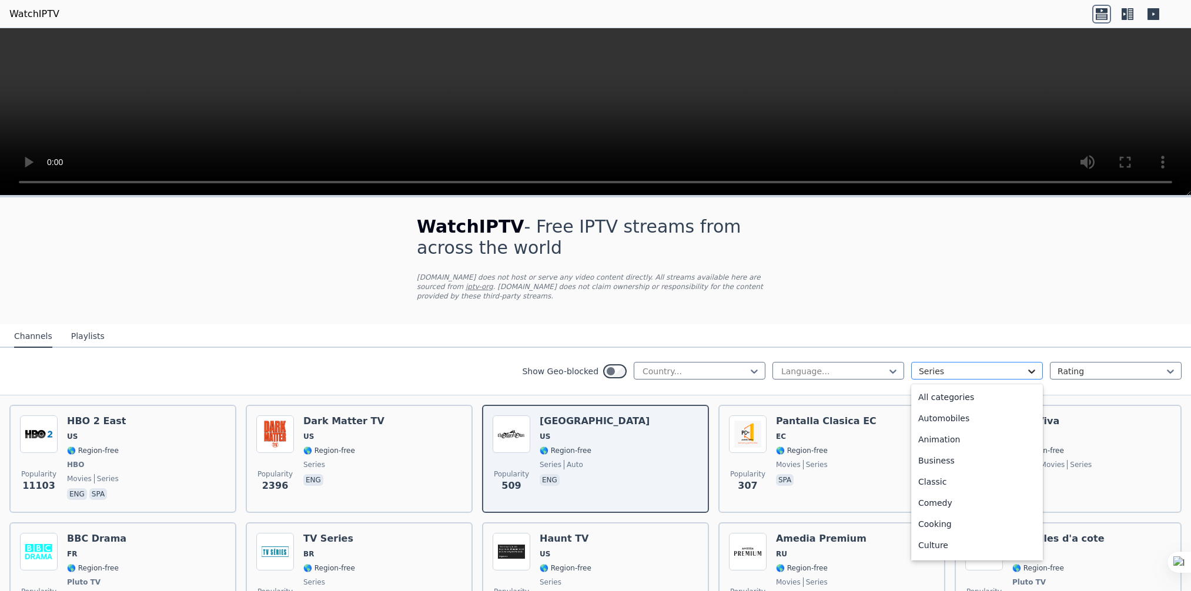
click at [1026, 366] on icon at bounding box center [1032, 372] width 12 height 12
click at [955, 479] on div "Entertainment" at bounding box center [977, 487] width 132 height 21
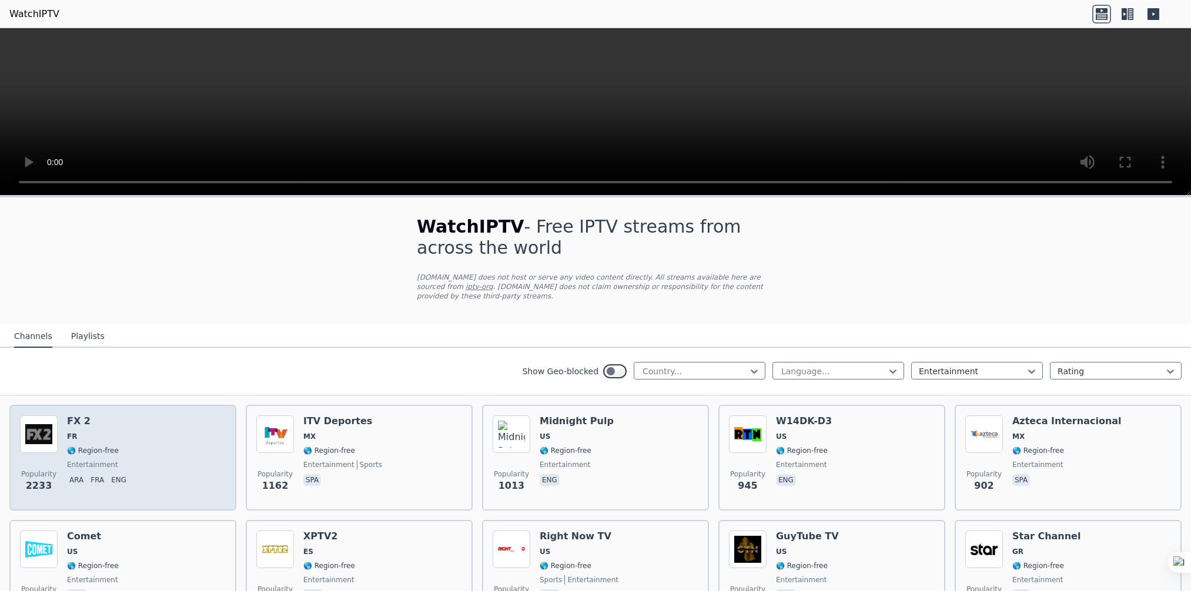
click at [149, 441] on div "Popularity 2233 FX 2 FR 🌎 Region-free entertainment ara fra eng" at bounding box center [123, 458] width 206 height 85
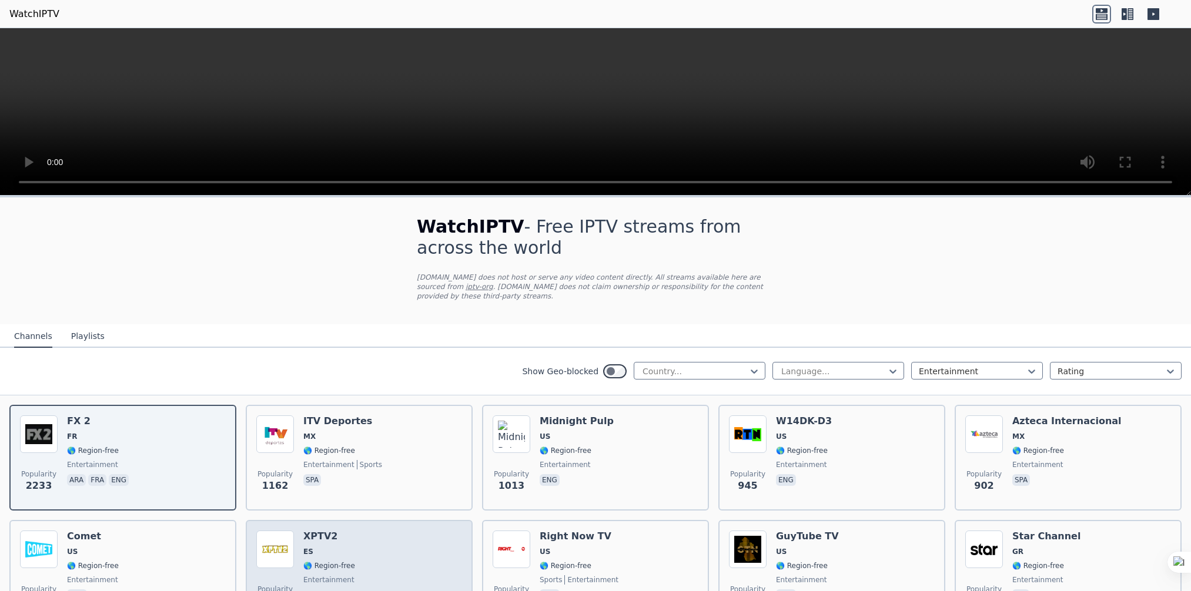
click at [322, 550] on div "XPTV2 ES 🌎 Region-free entertainment eng" at bounding box center [329, 573] width 52 height 85
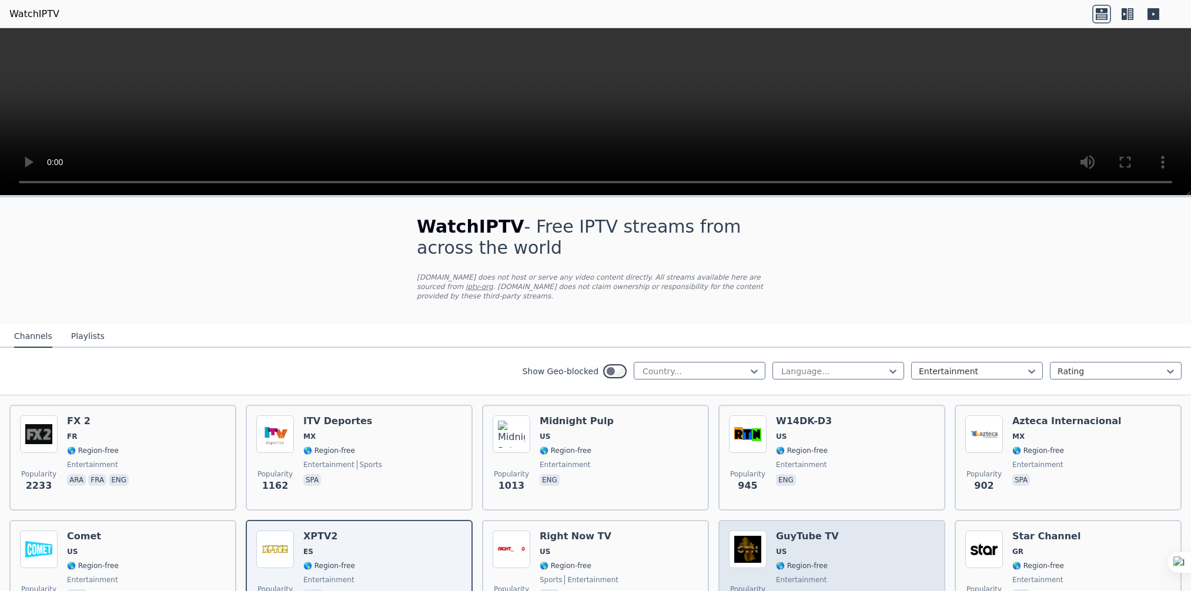
click at [776, 547] on span "US" at bounding box center [781, 551] width 11 height 9
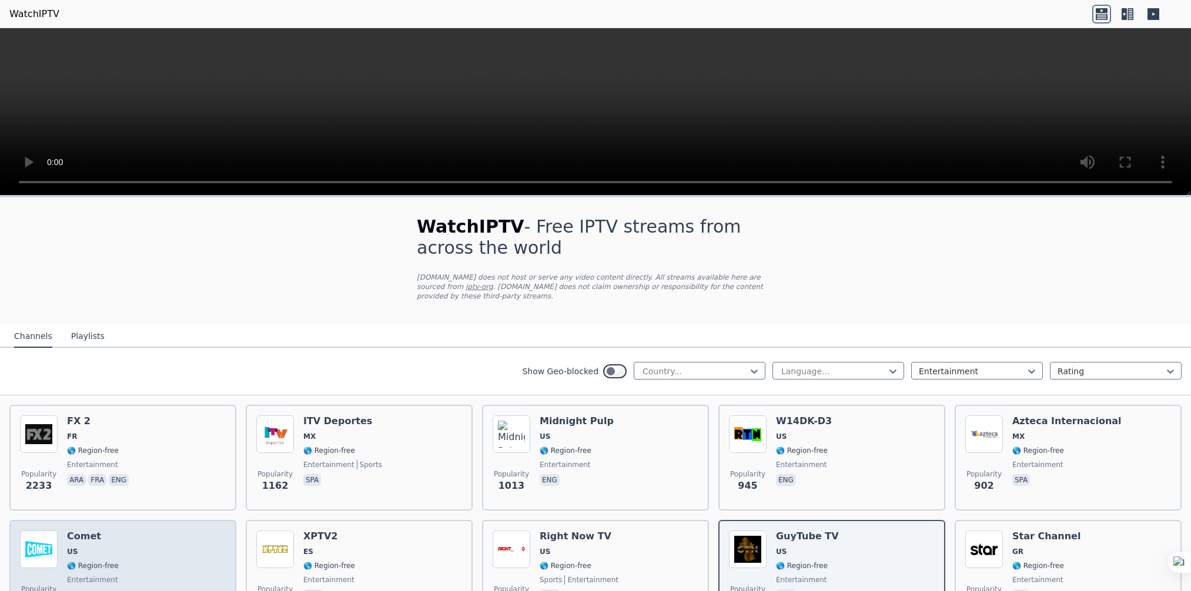
click at [79, 531] on div "Comet US 🌎 Region-free entertainment eng" at bounding box center [93, 573] width 52 height 85
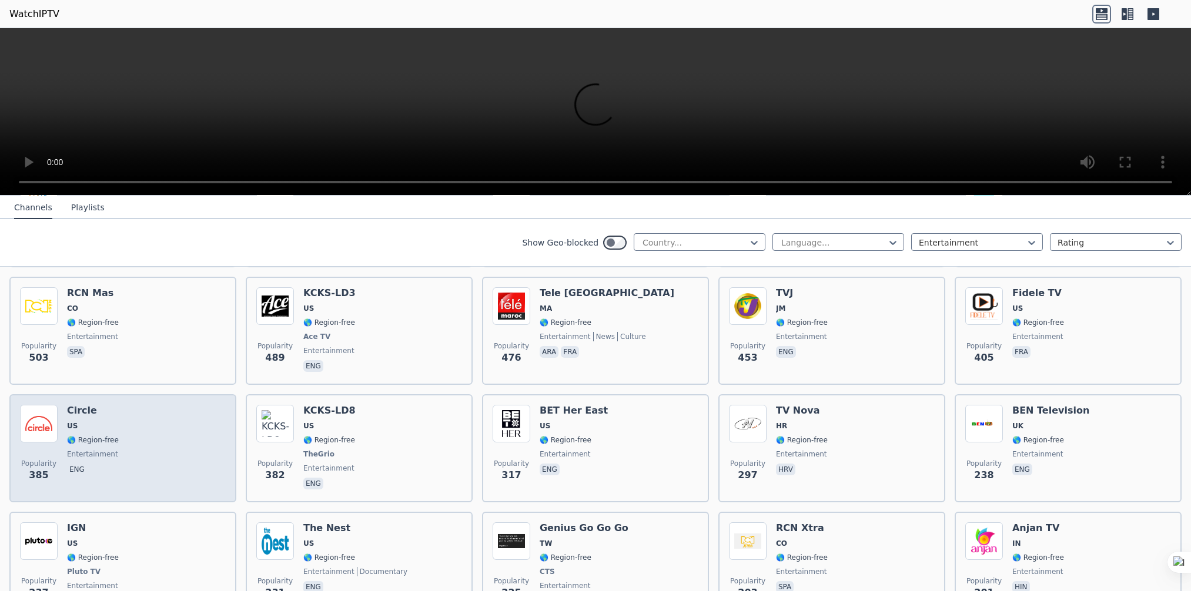
scroll to position [411, 0]
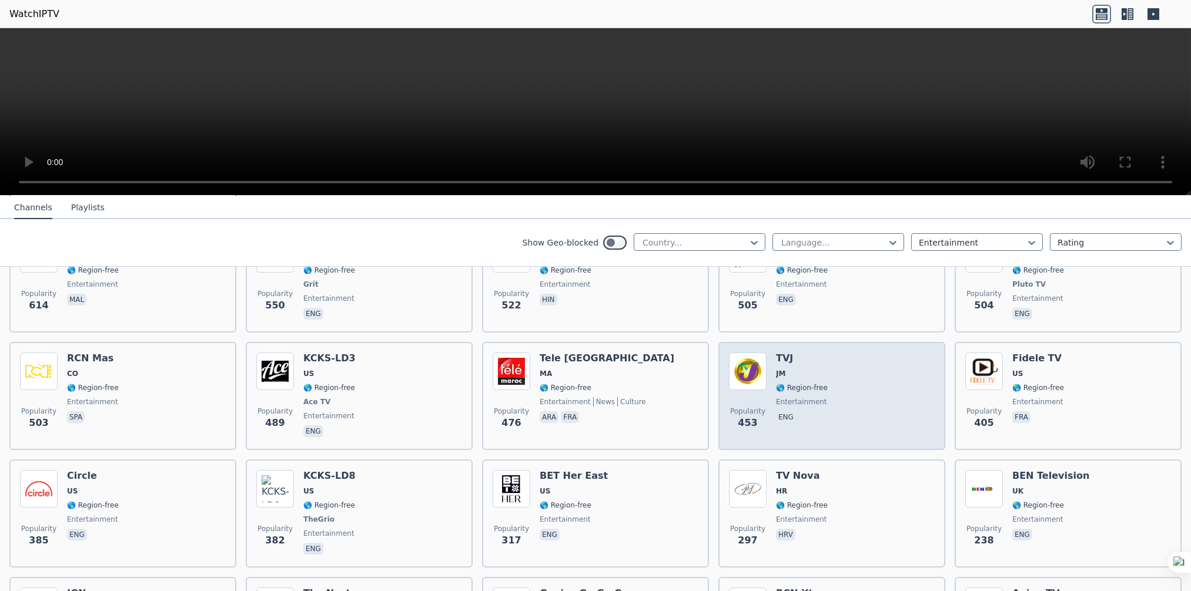
click at [781, 397] on span "entertainment" at bounding box center [801, 401] width 51 height 9
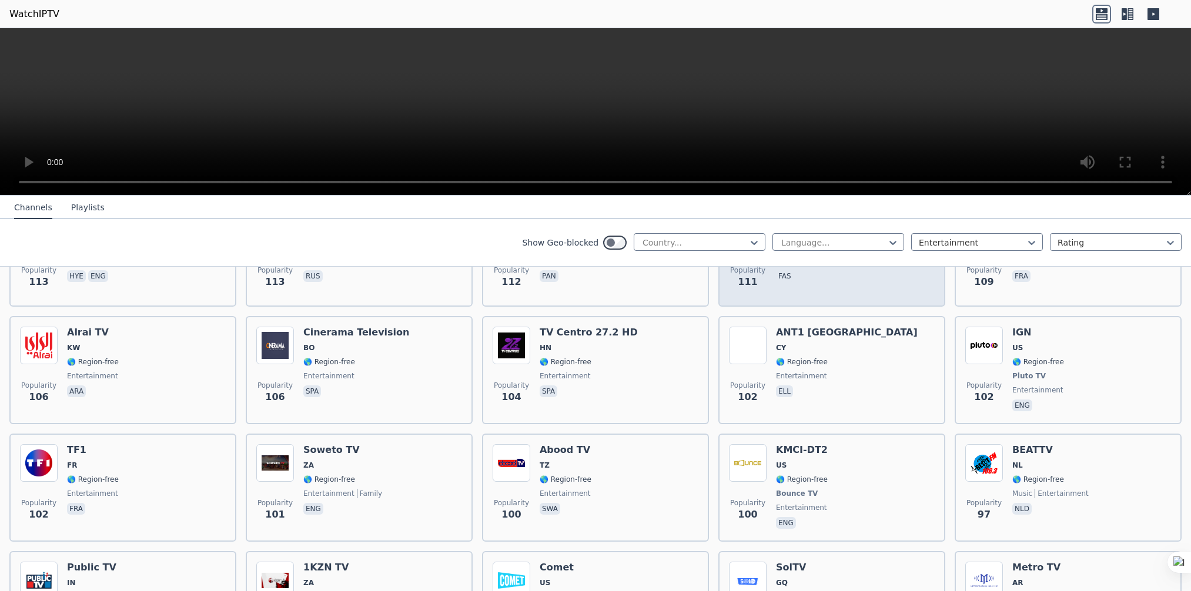
scroll to position [1352, 0]
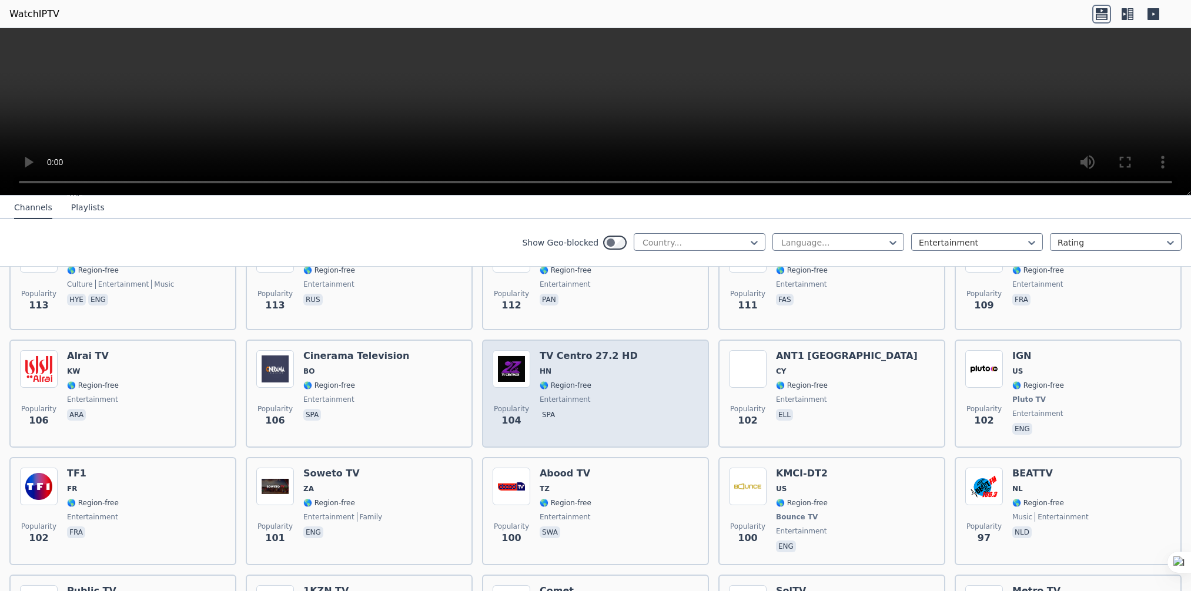
click at [589, 359] on div "TV Centro 27.2 HD HN 🌎 Region-free entertainment spa" at bounding box center [589, 393] width 98 height 87
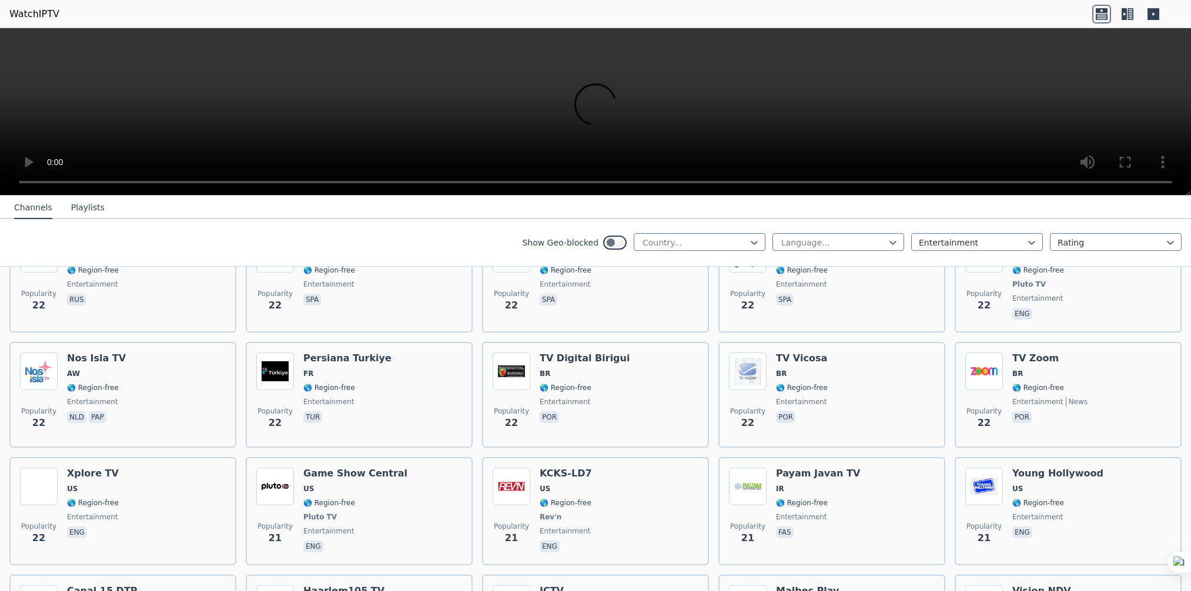
scroll to position [5649, 0]
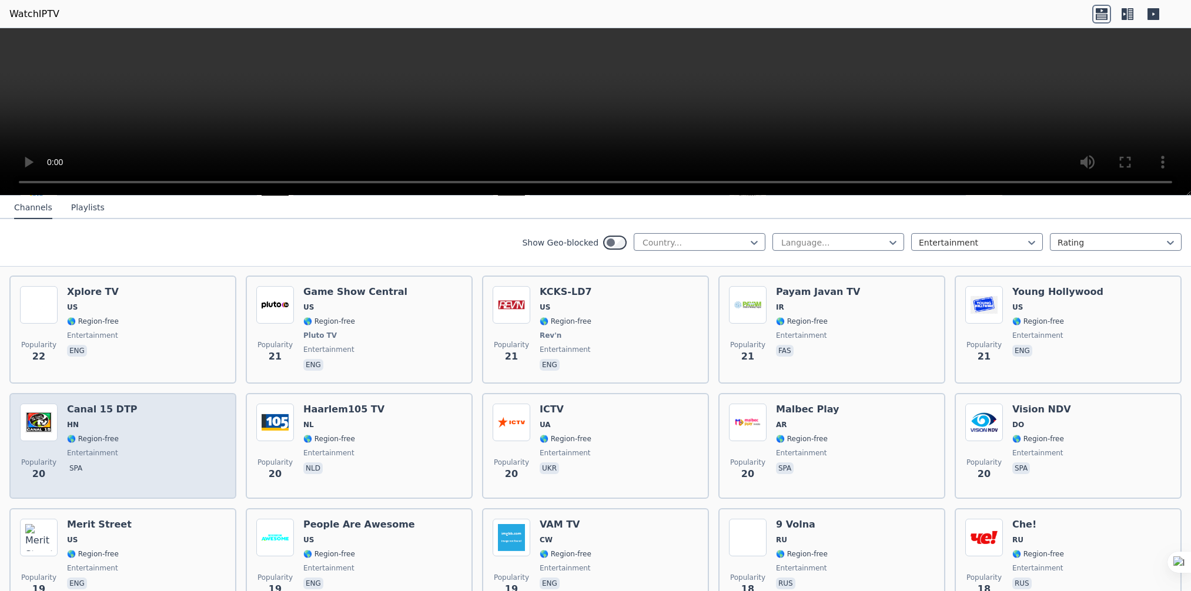
click at [92, 420] on span "HN" at bounding box center [102, 424] width 71 height 9
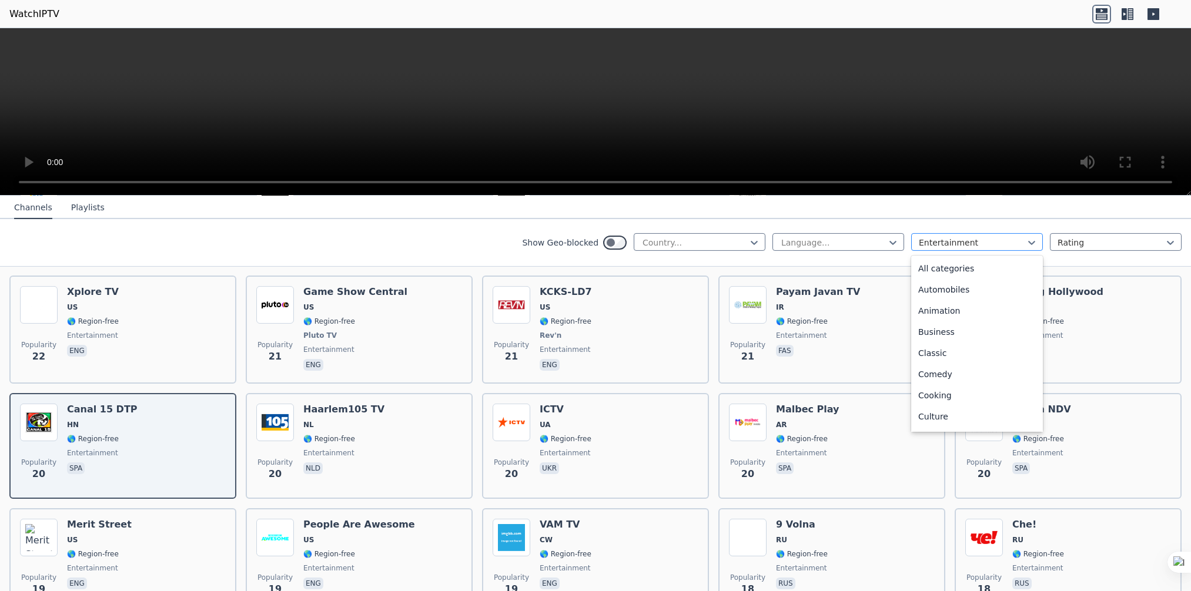
click at [1009, 243] on div at bounding box center [972, 243] width 107 height 12
click at [949, 378] on div "Documentary" at bounding box center [977, 379] width 132 height 21
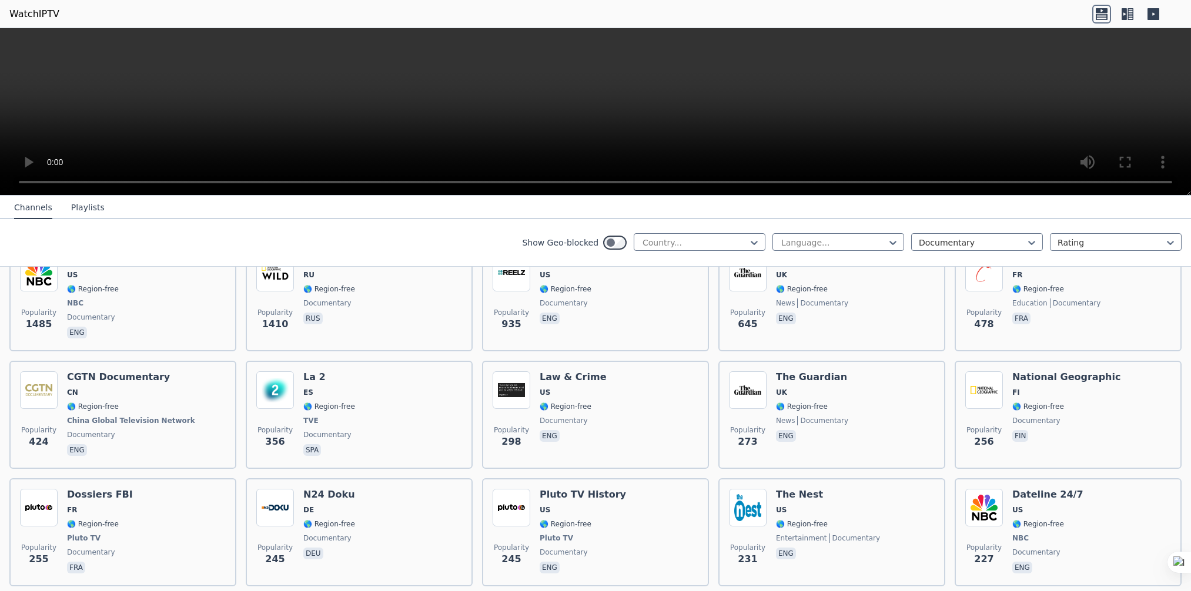
scroll to position [176, 0]
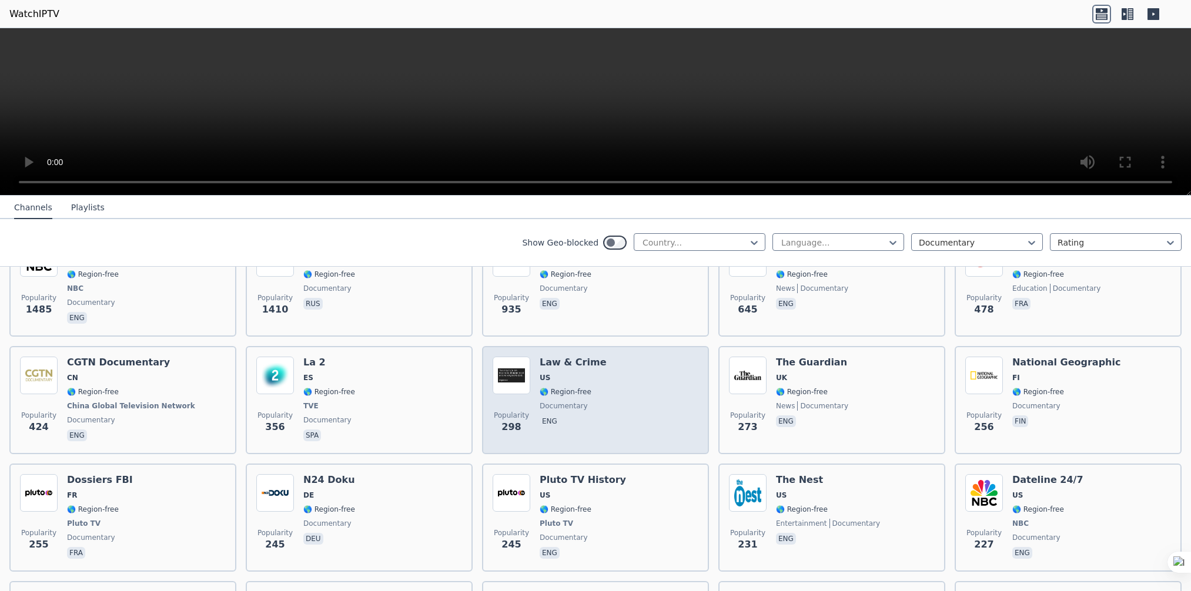
click at [579, 387] on span "🌎 Region-free" at bounding box center [566, 391] width 52 height 9
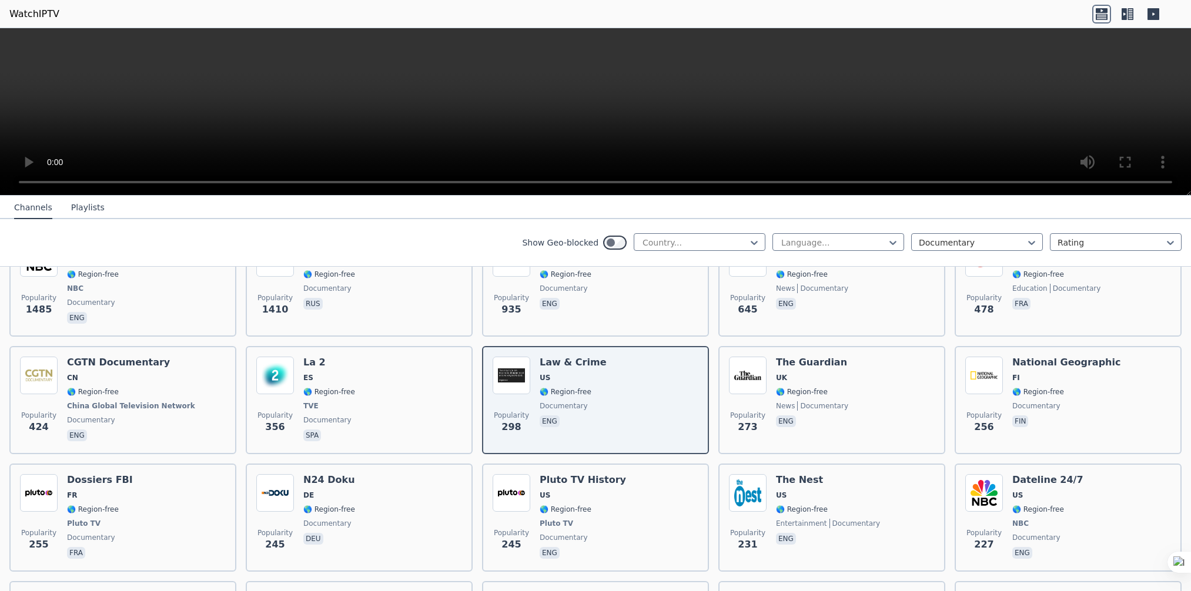
click at [85, 208] on button "Playlists" at bounding box center [88, 208] width 34 height 22
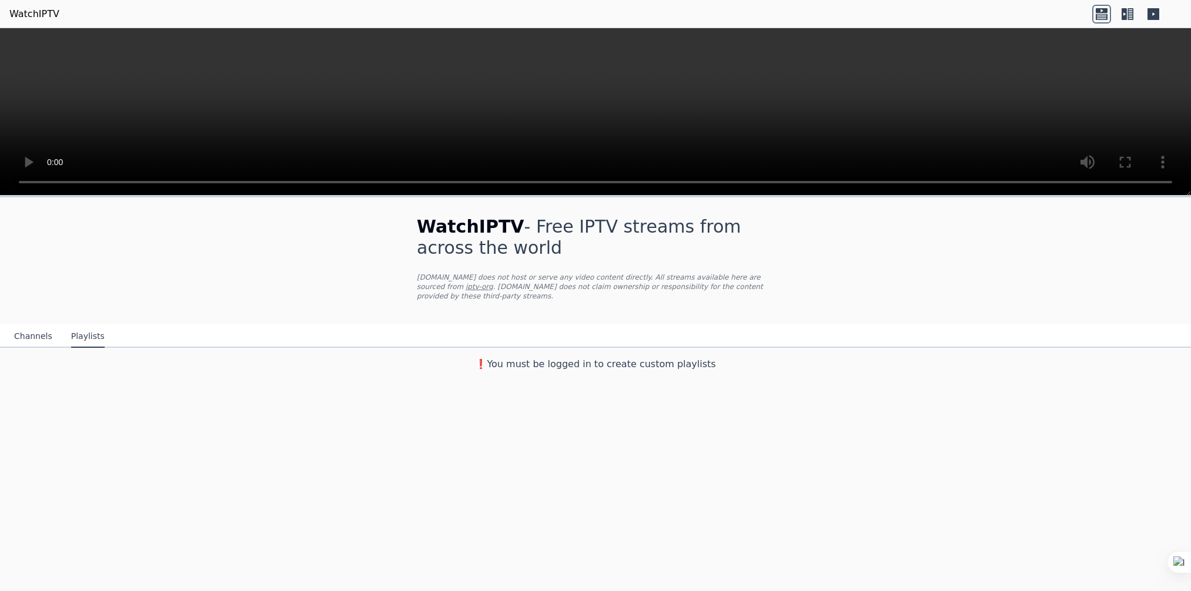
scroll to position [0, 0]
click at [25, 326] on button "Channels" at bounding box center [33, 337] width 38 height 22
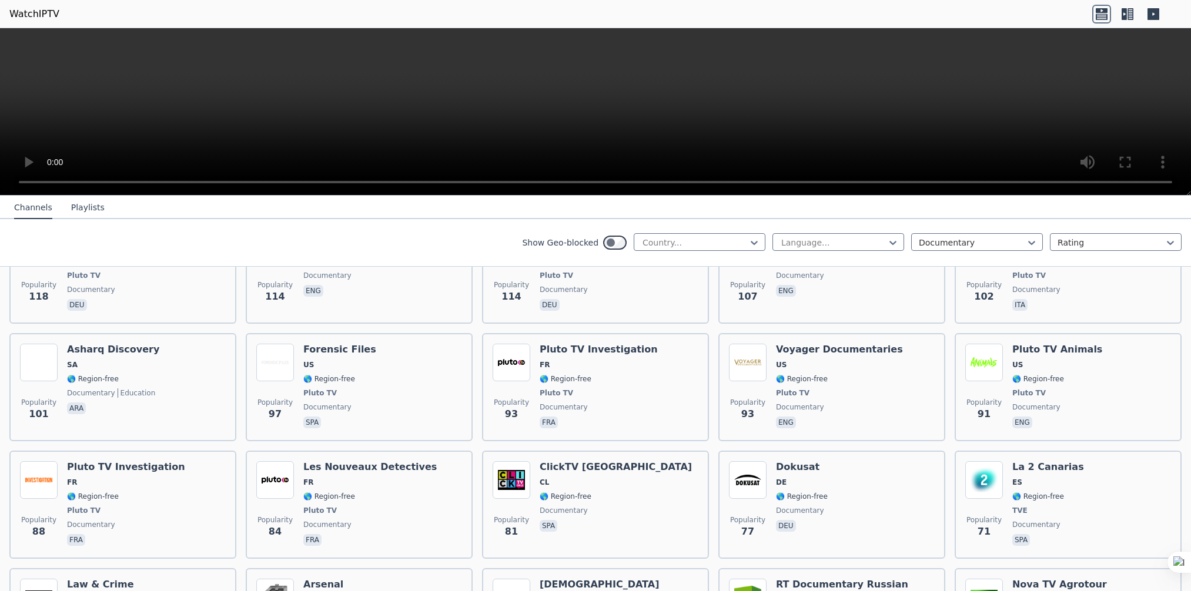
scroll to position [1062, 0]
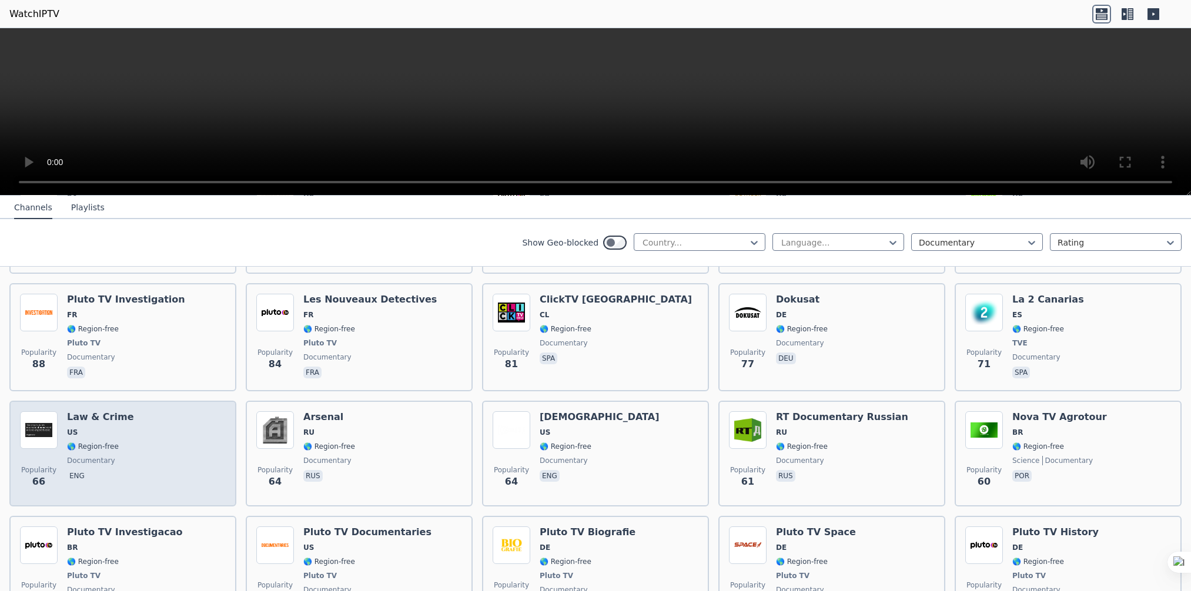
click at [112, 412] on h6 "Law & Crime" at bounding box center [100, 418] width 67 height 12
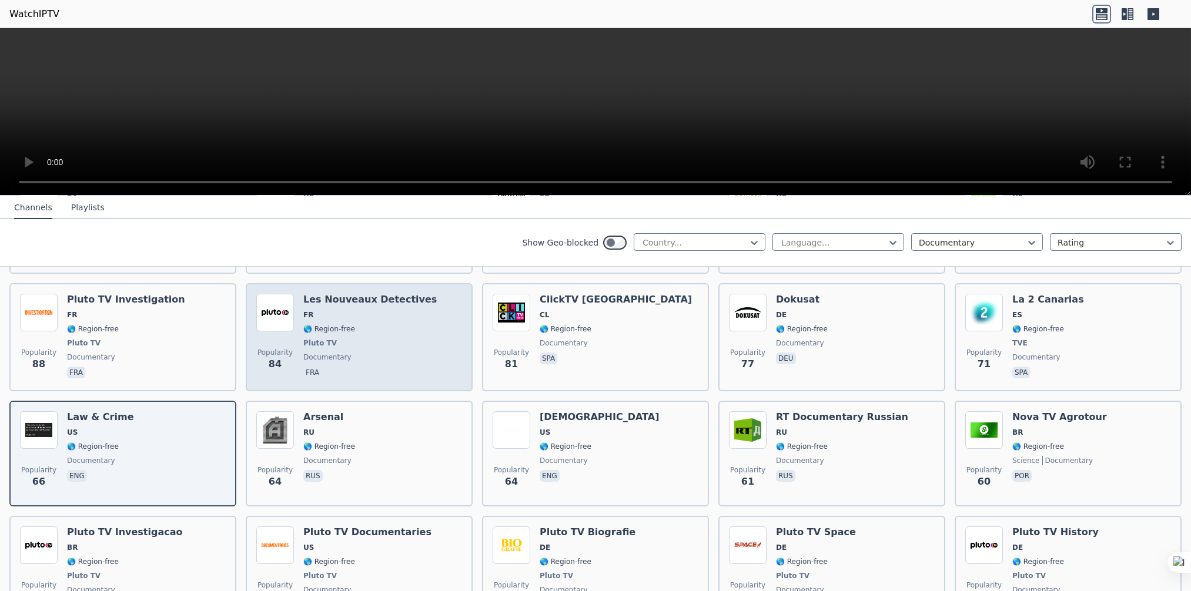
click at [359, 309] on div "Les Nouveaux Detectives FR 🌎 Region-free Pluto TV documentary fra" at bounding box center [369, 337] width 133 height 87
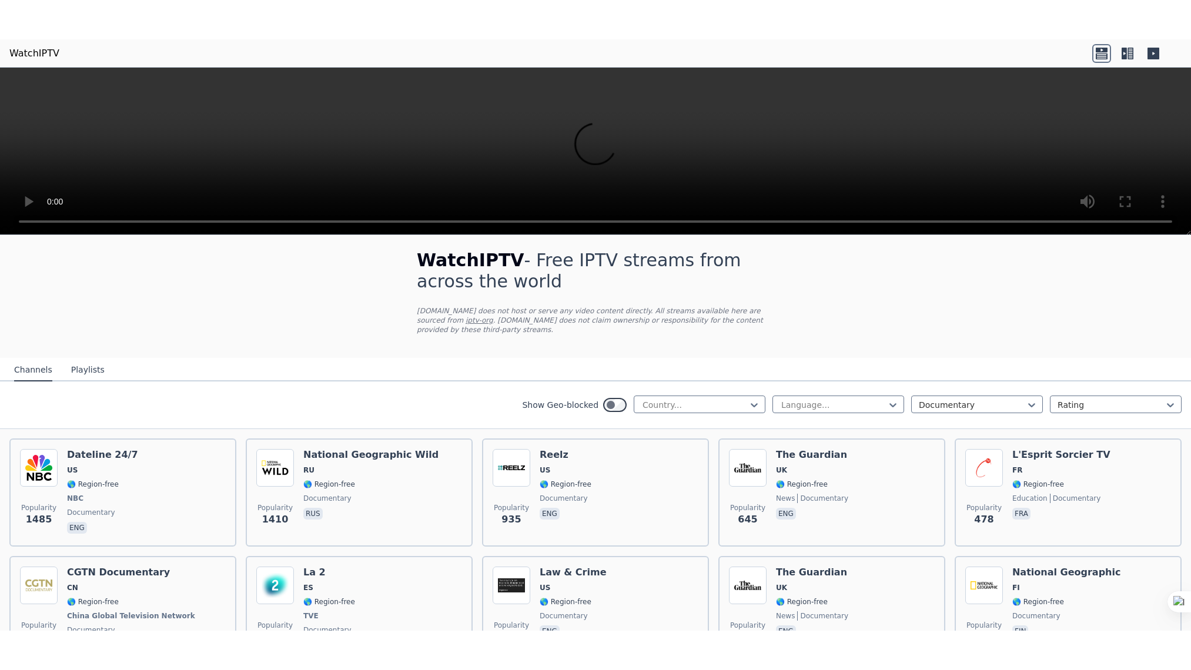
scroll to position [0, 0]
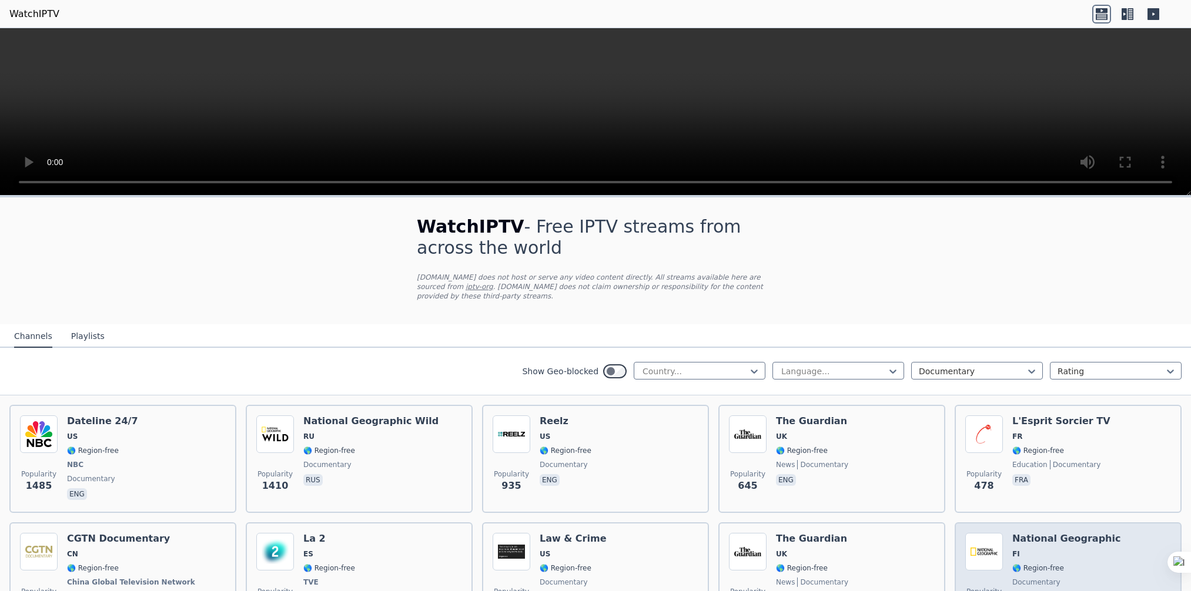
click at [1053, 533] on h6 "National Geographic" at bounding box center [1066, 539] width 108 height 12
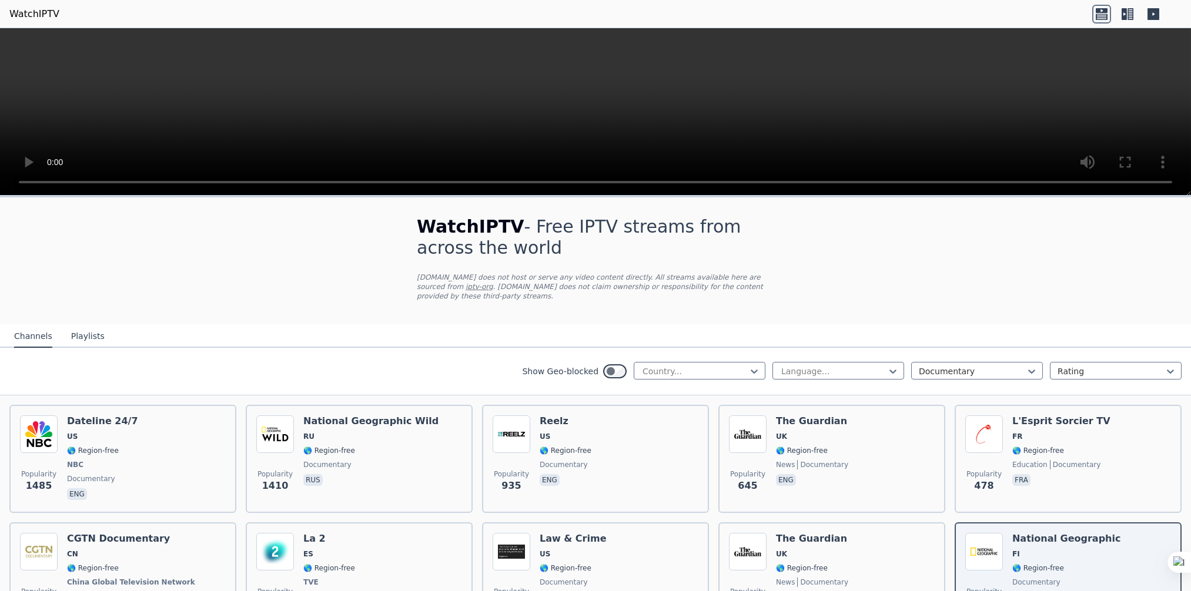
click at [406, 59] on video at bounding box center [595, 112] width 1191 height 168
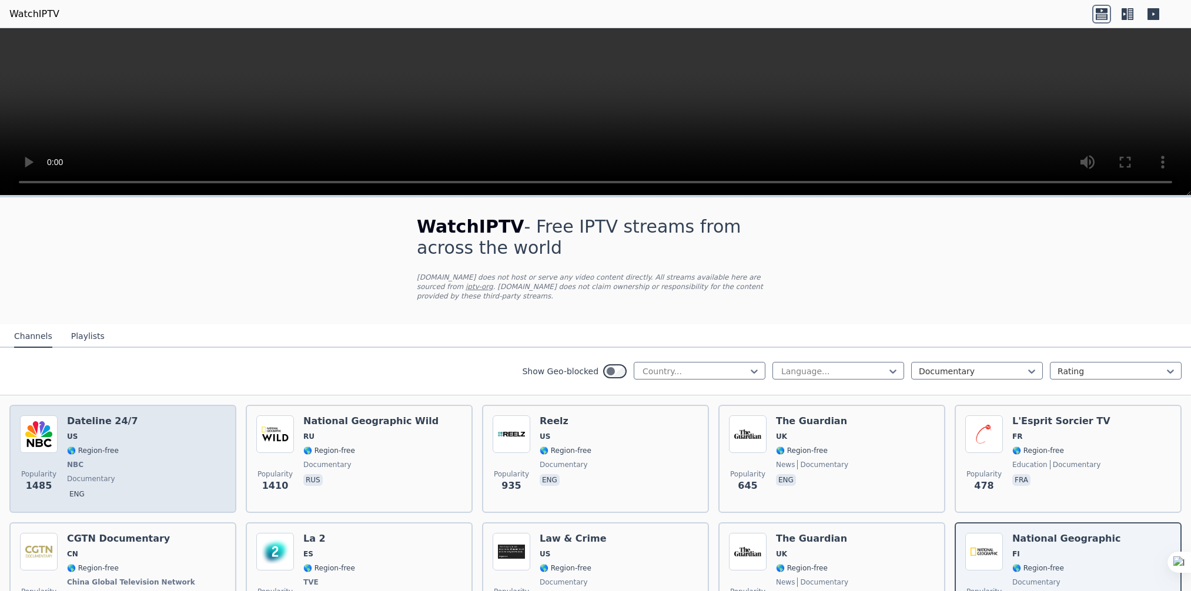
click at [71, 460] on span "NBC" at bounding box center [75, 464] width 16 height 9
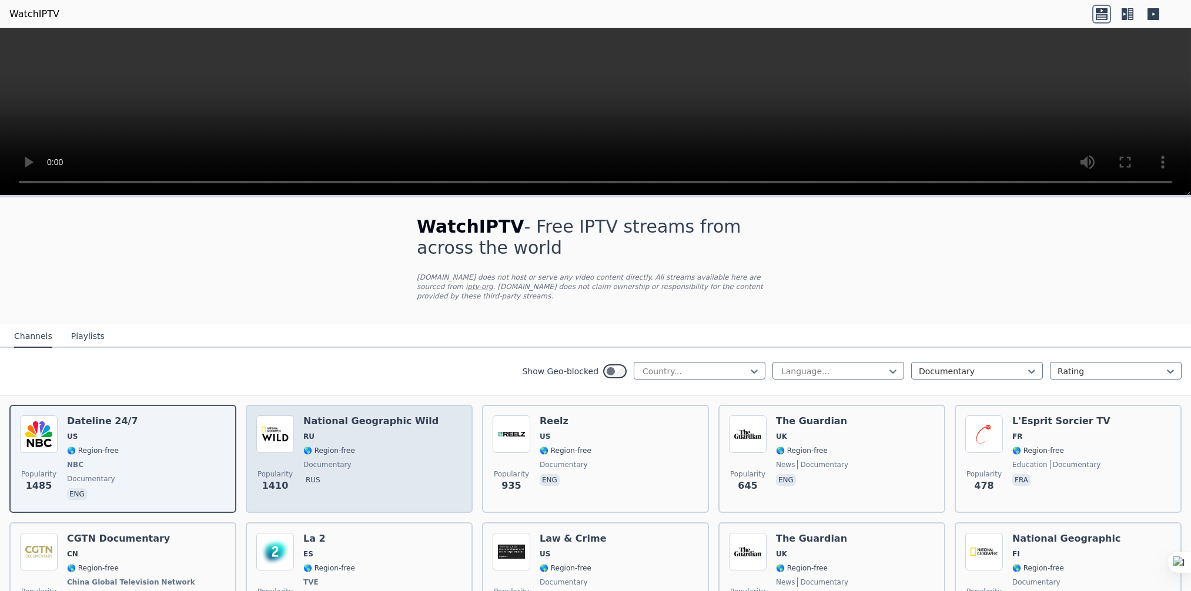
click at [352, 446] on span "🌎 Region-free" at bounding box center [370, 450] width 135 height 9
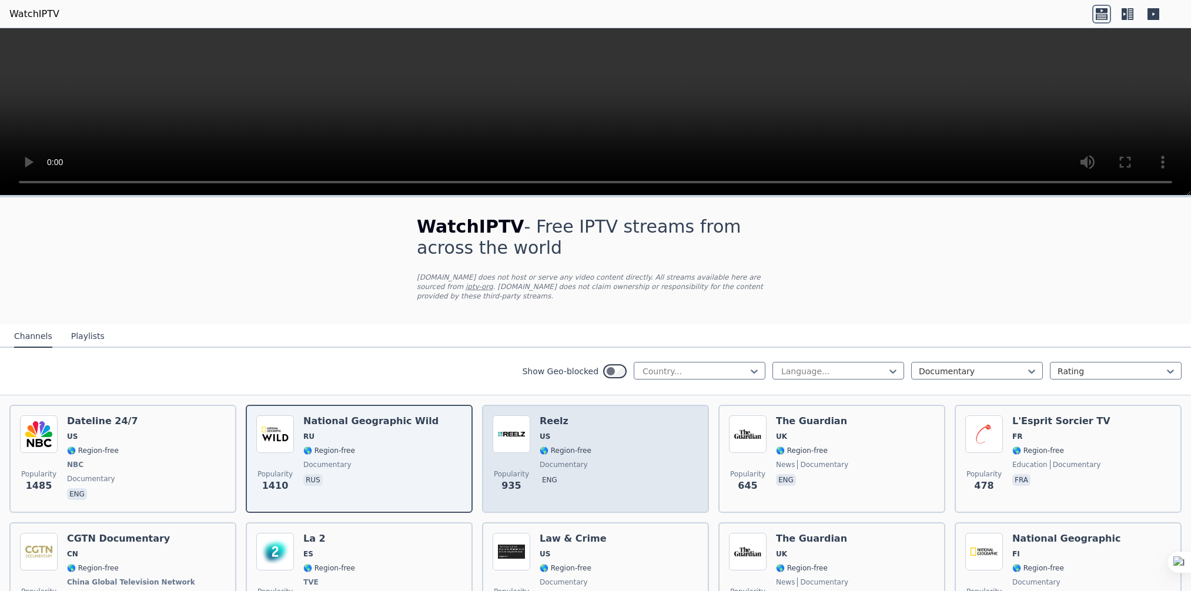
click at [520, 424] on img at bounding box center [512, 435] width 38 height 38
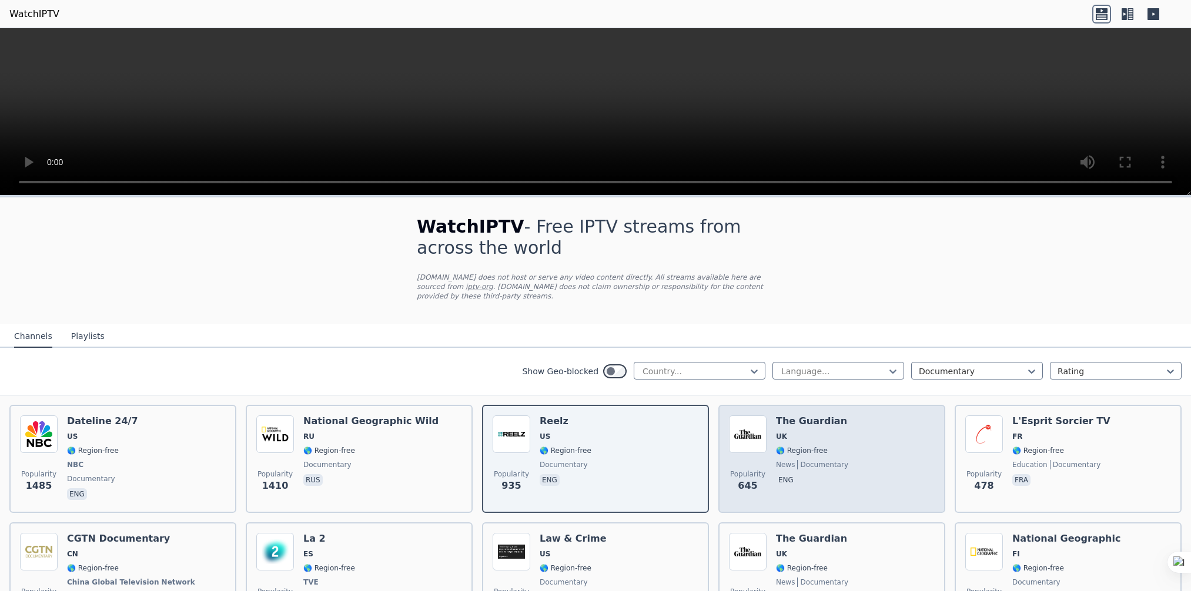
click at [820, 432] on span "UK" at bounding box center [812, 436] width 72 height 9
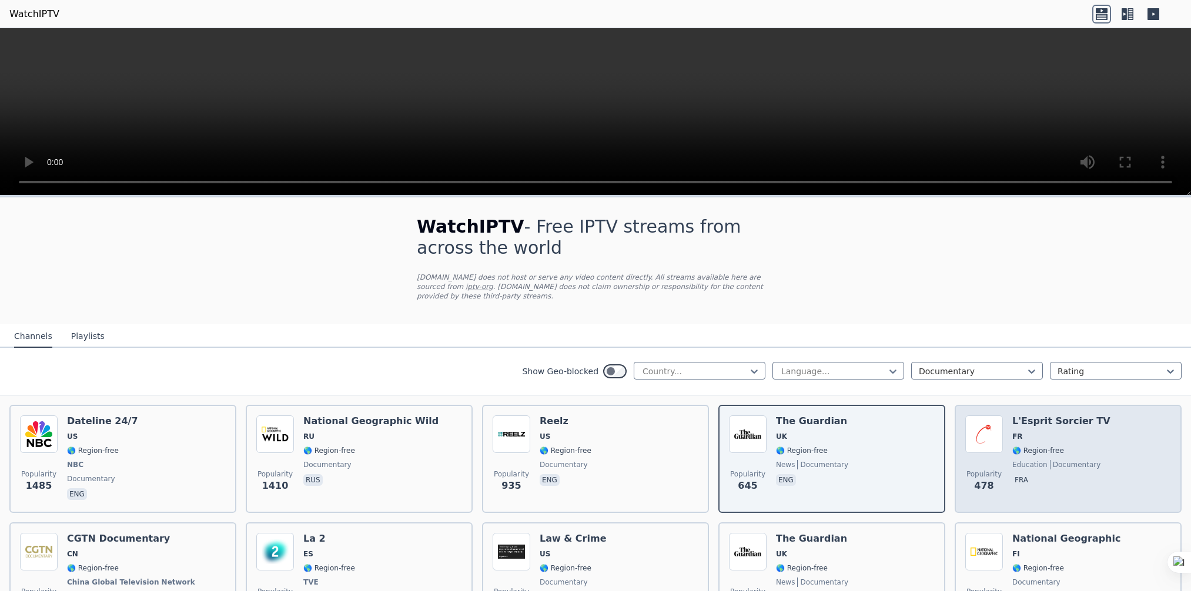
click at [1049, 432] on span "FR" at bounding box center [1061, 436] width 98 height 9
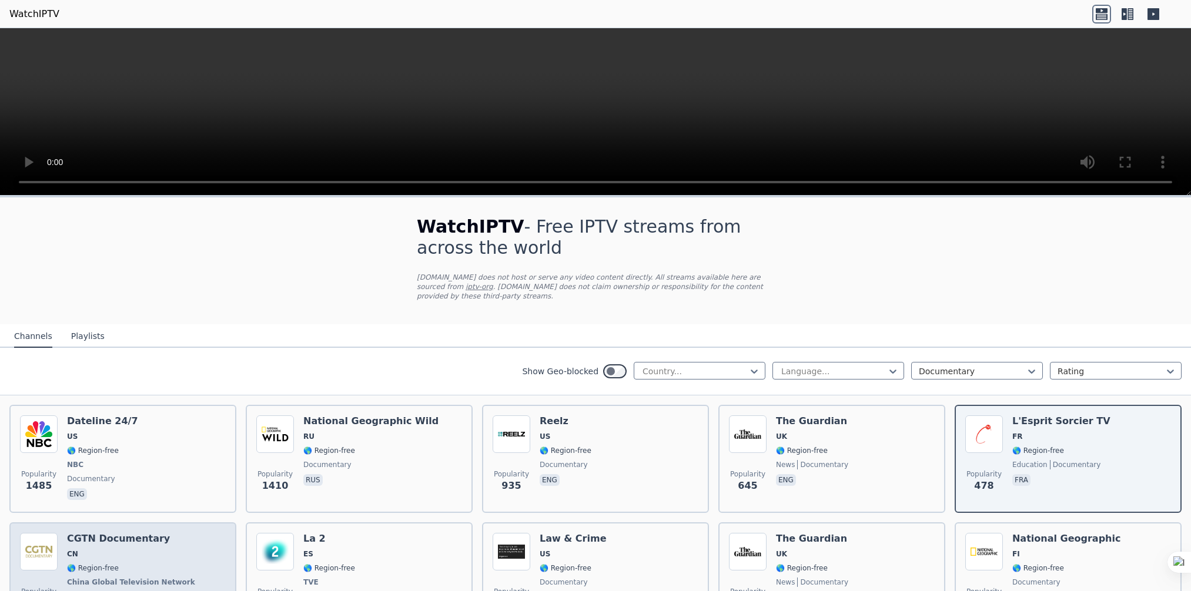
click at [75, 564] on span "🌎 Region-free" at bounding box center [93, 568] width 52 height 9
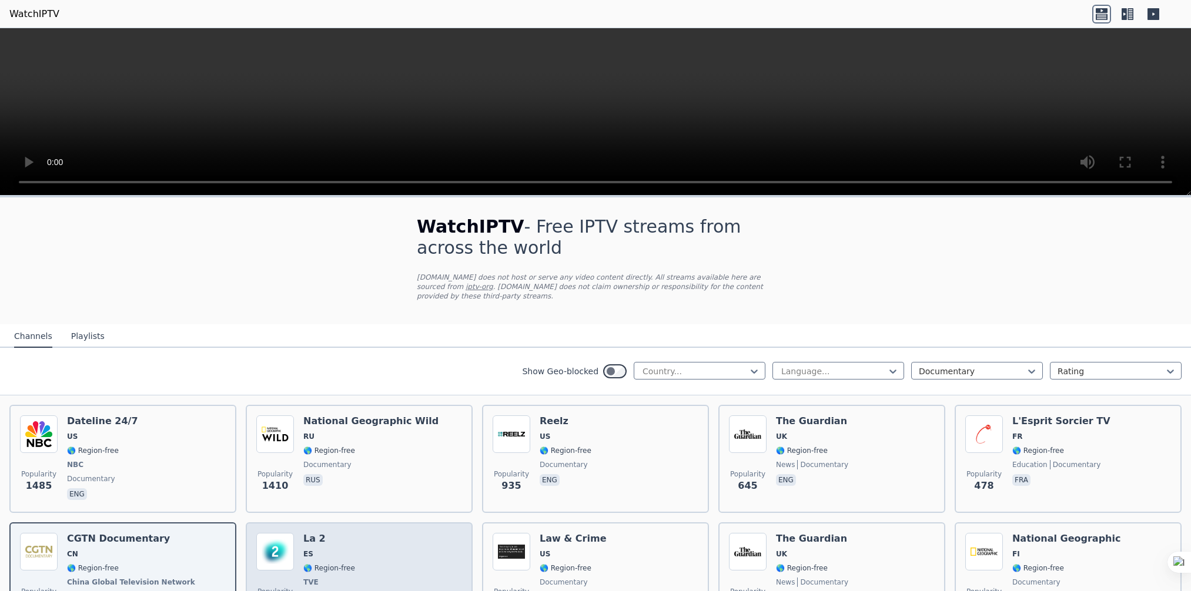
click at [336, 550] on span "ES" at bounding box center [329, 554] width 52 height 9
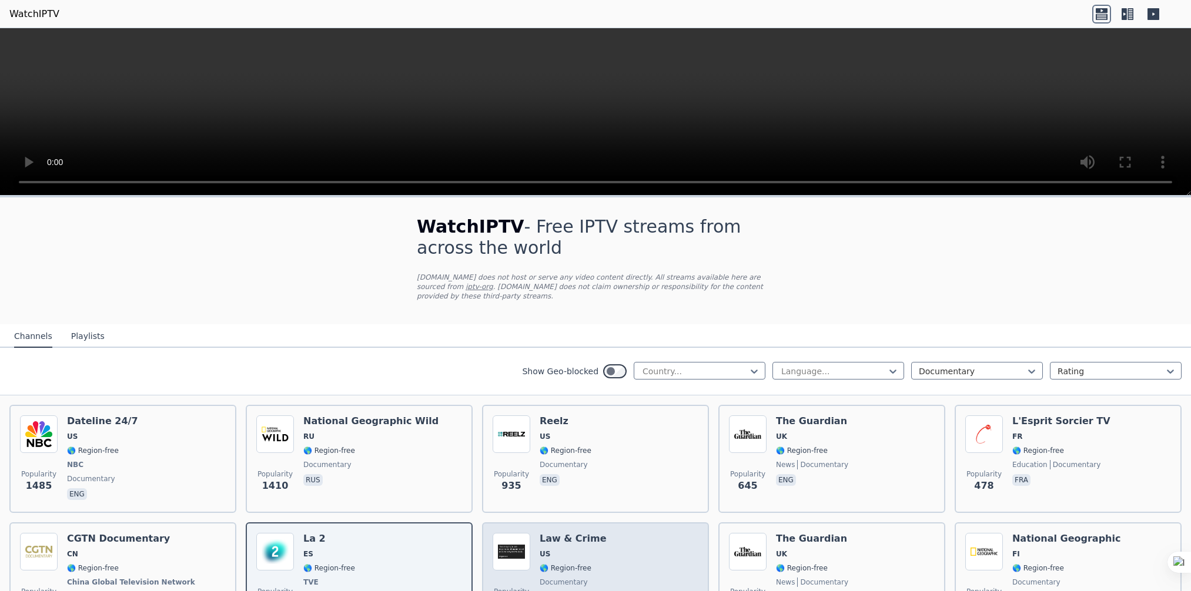
click at [577, 533] on h6 "Law & Crime" at bounding box center [573, 539] width 67 height 12
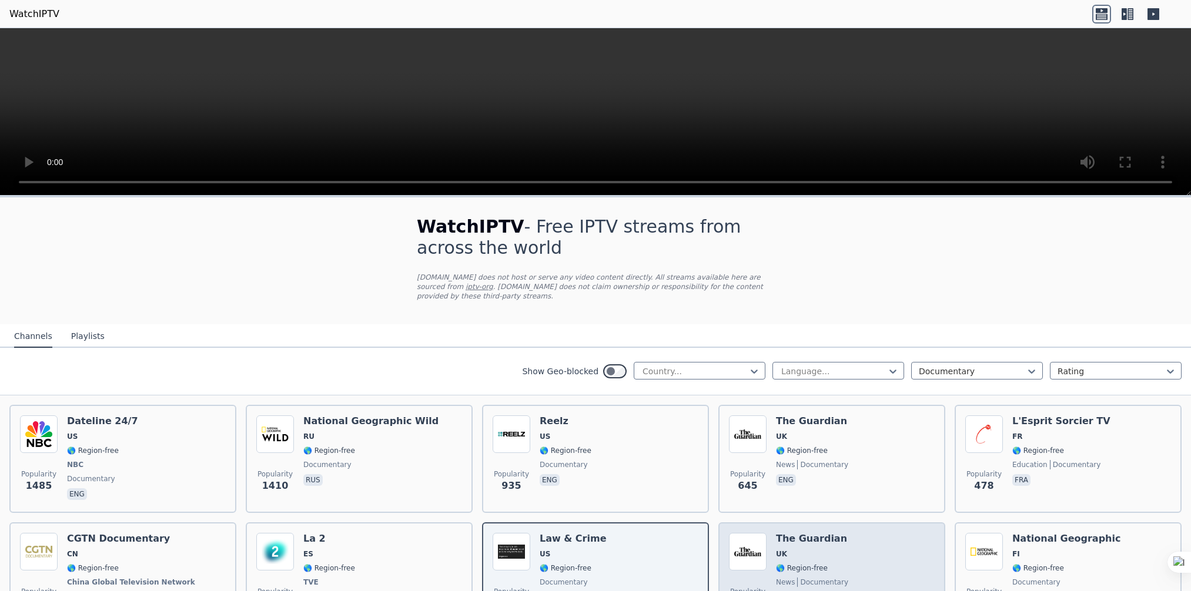
click at [748, 533] on img at bounding box center [748, 552] width 38 height 38
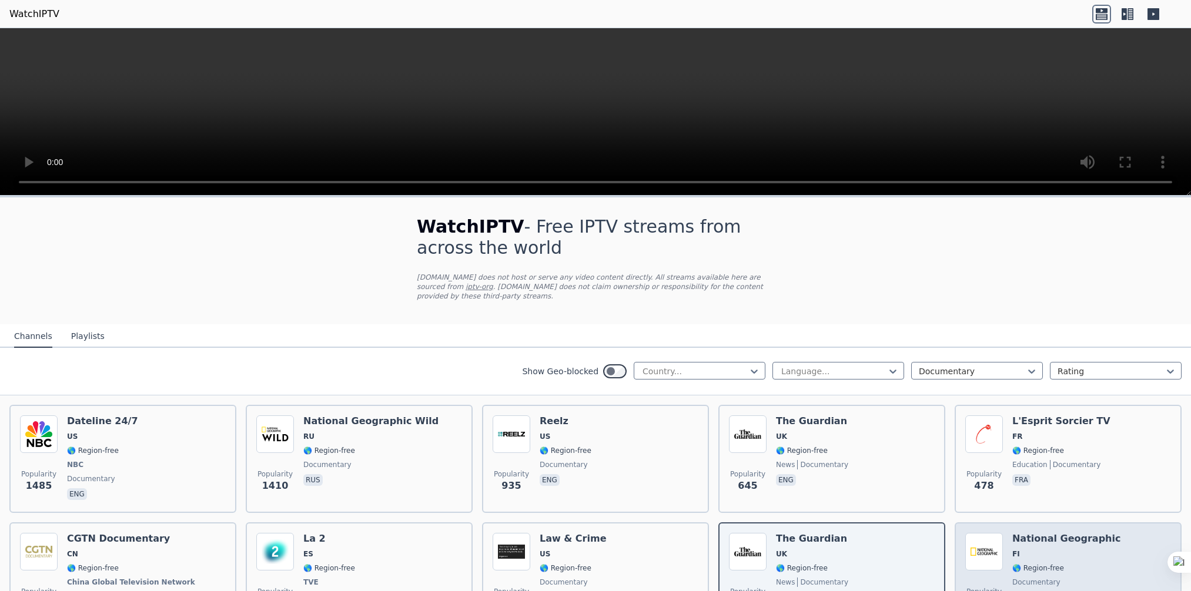
click at [1018, 533] on h6 "National Geographic" at bounding box center [1066, 539] width 108 height 12
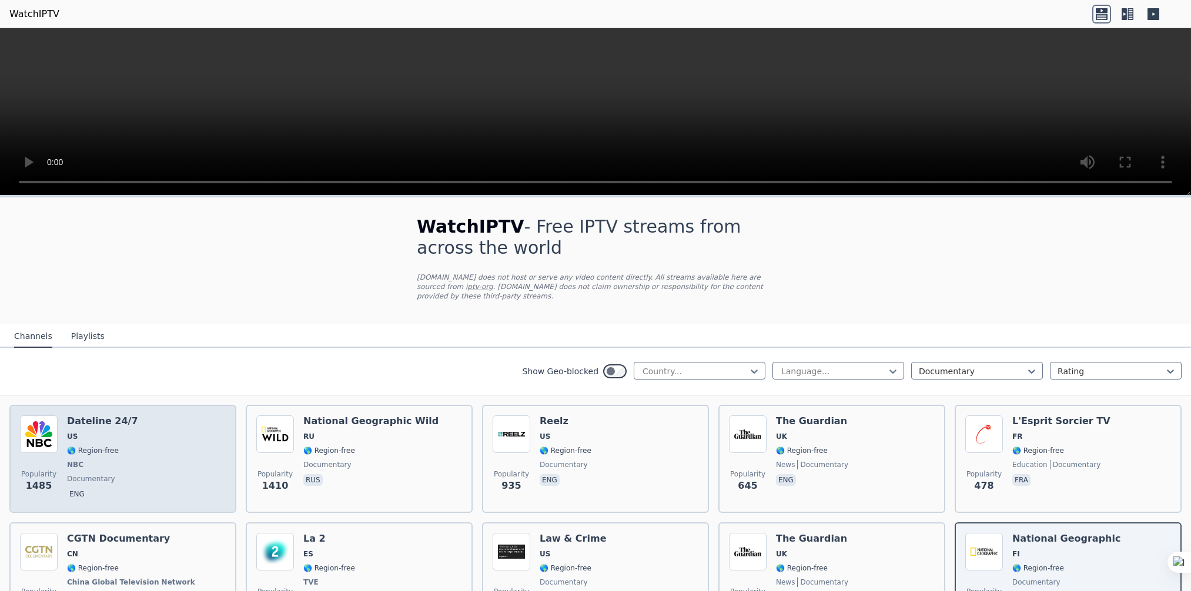
click at [102, 460] on span "NBC" at bounding box center [102, 464] width 71 height 9
